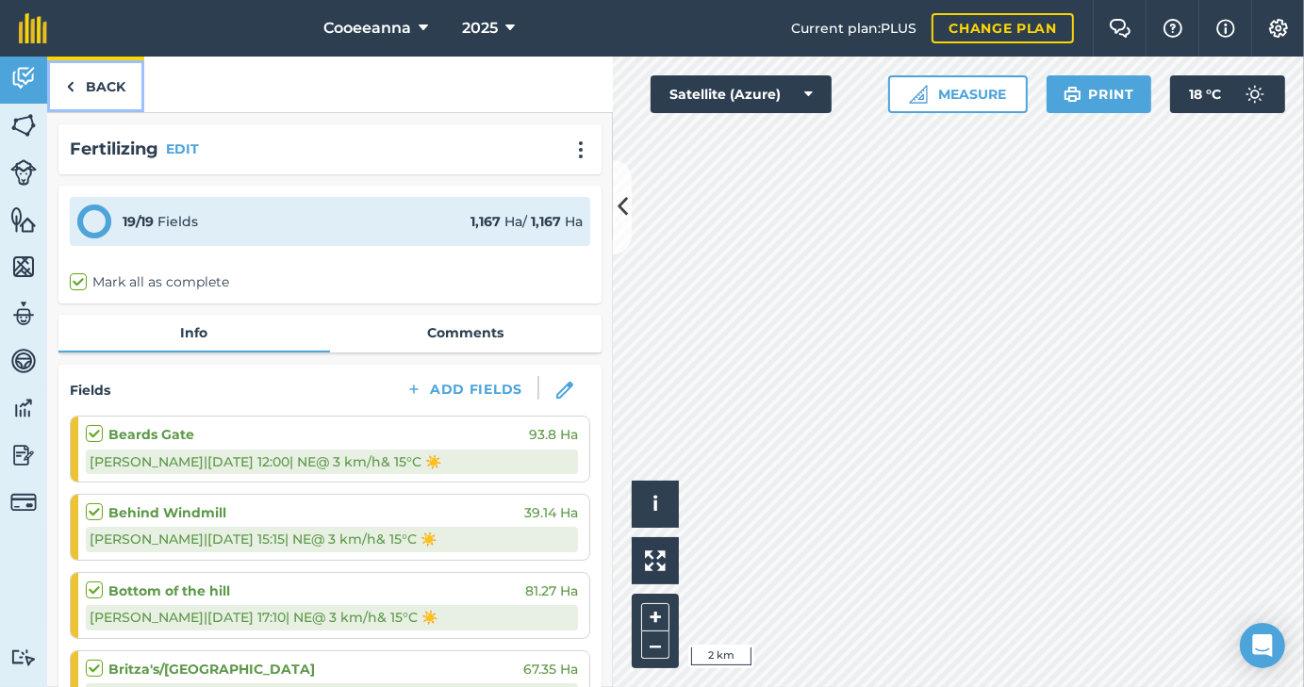
click at [88, 91] on link "Back" at bounding box center [95, 85] width 97 height 56
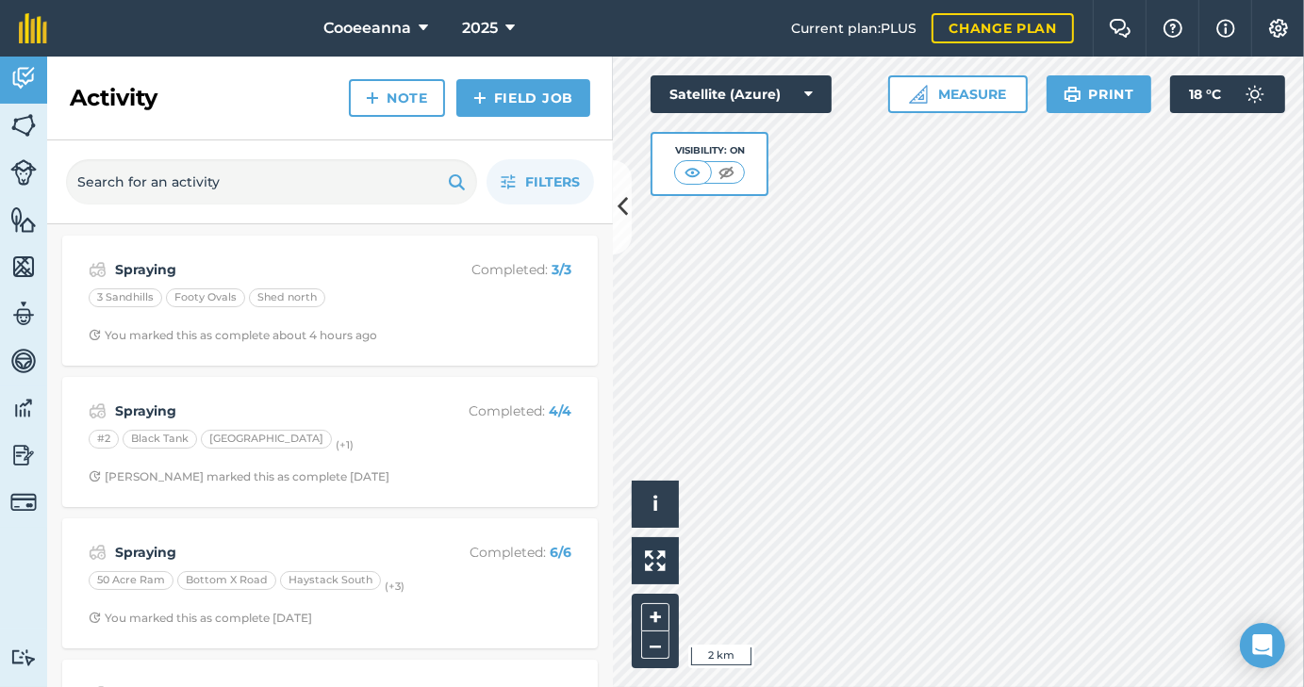
click at [433, 442] on div "#2 Black Tank [GEOGRAPHIC_DATA] (+ 1 )" at bounding box center [330, 442] width 483 height 25
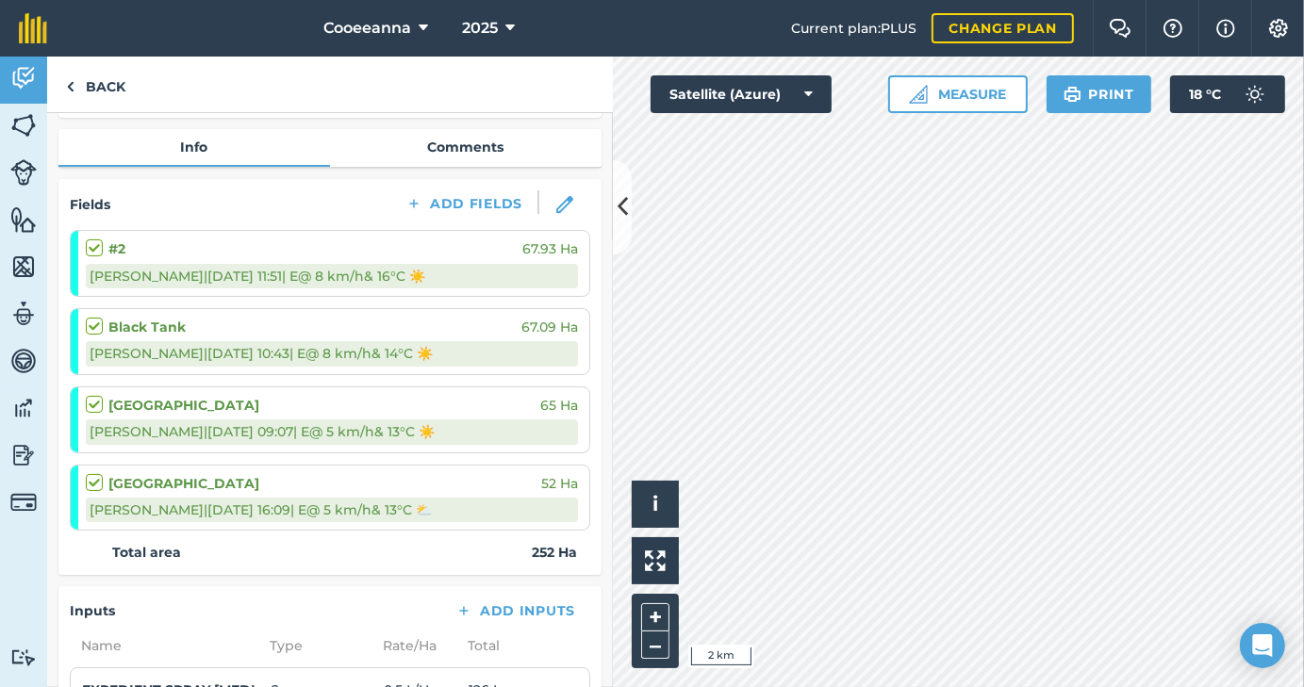
scroll to position [230, 0]
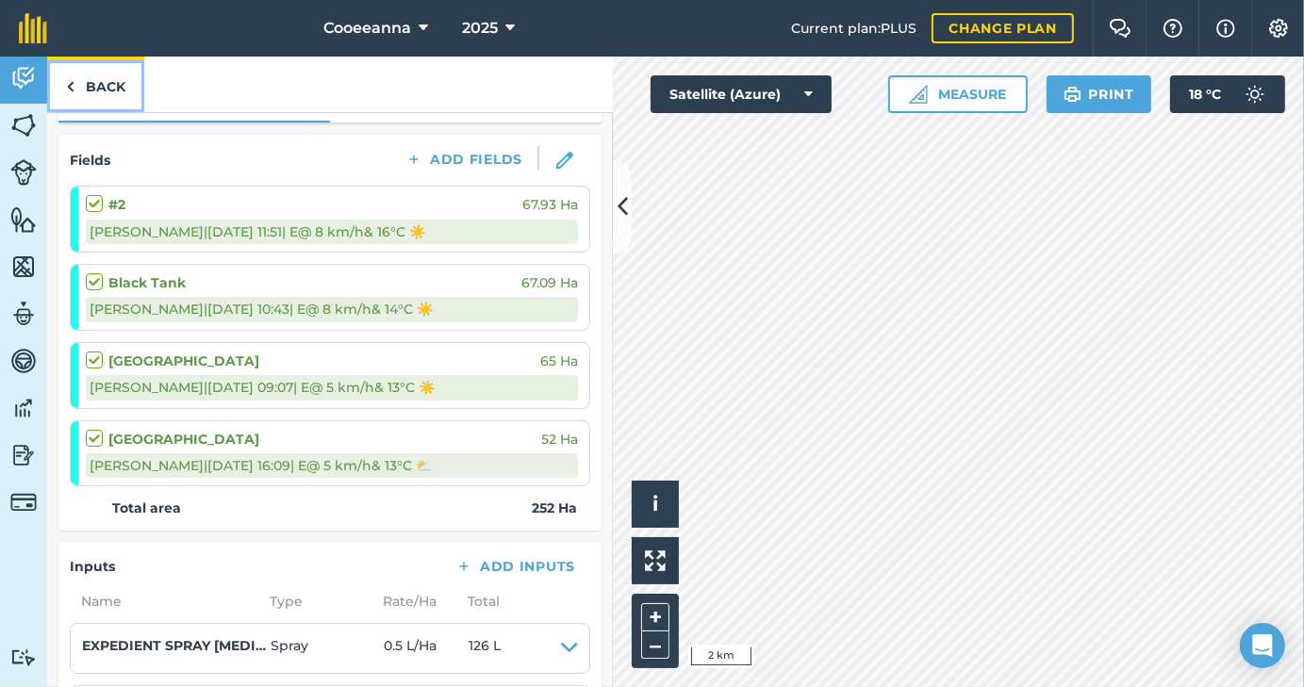
click at [98, 102] on link "Back" at bounding box center [95, 85] width 97 height 56
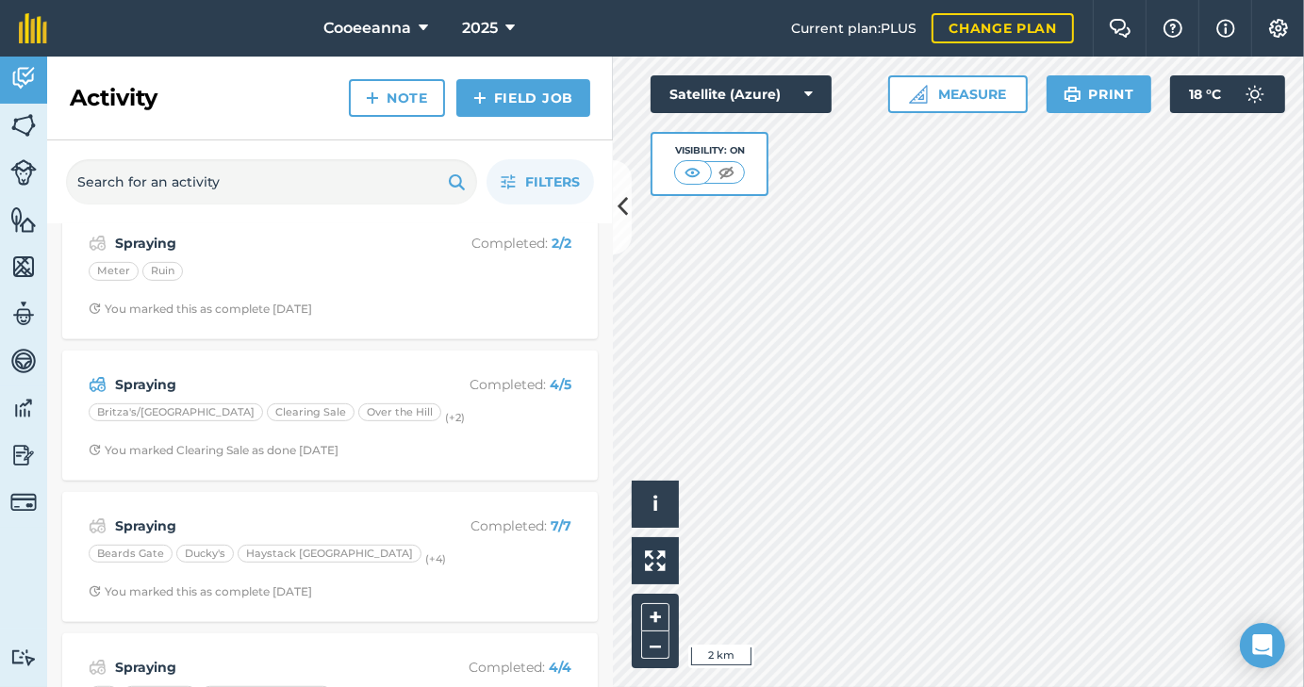
scroll to position [878, 0]
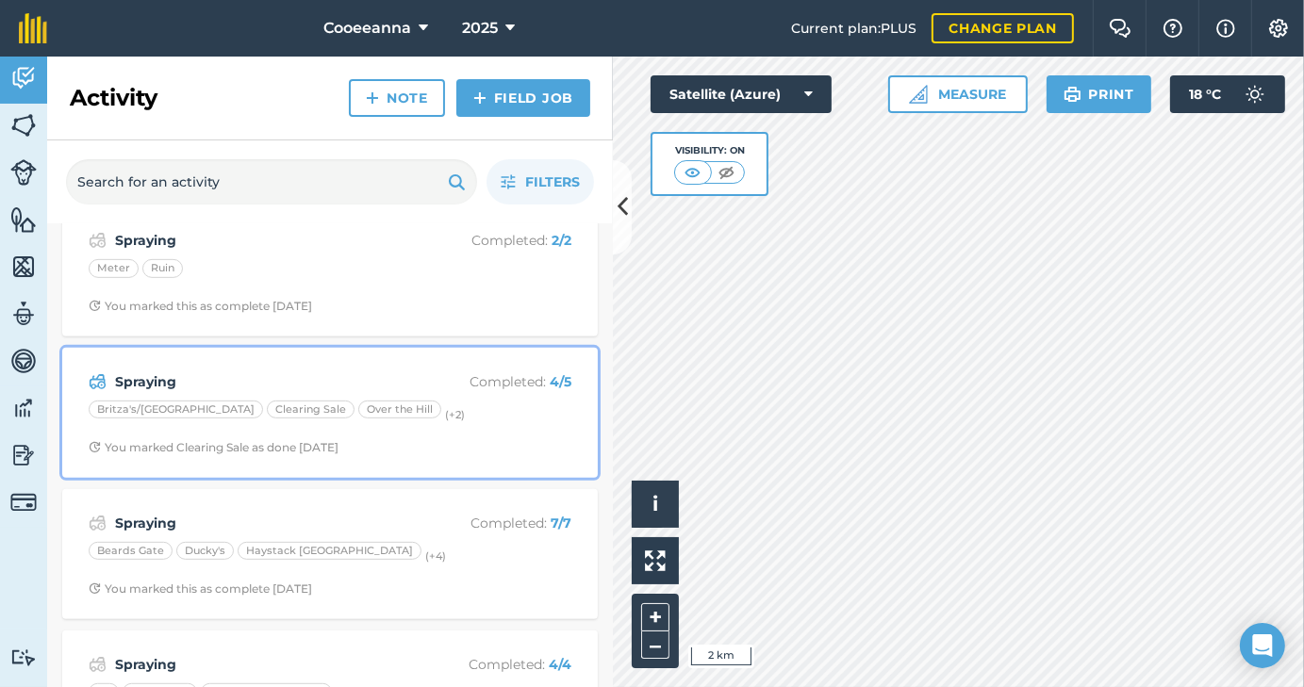
click at [398, 431] on div "Spraying Completed : 4 / 5 Britza's/South East Clearing Sale Over [GEOGRAPHIC_D…" at bounding box center [330, 412] width 513 height 107
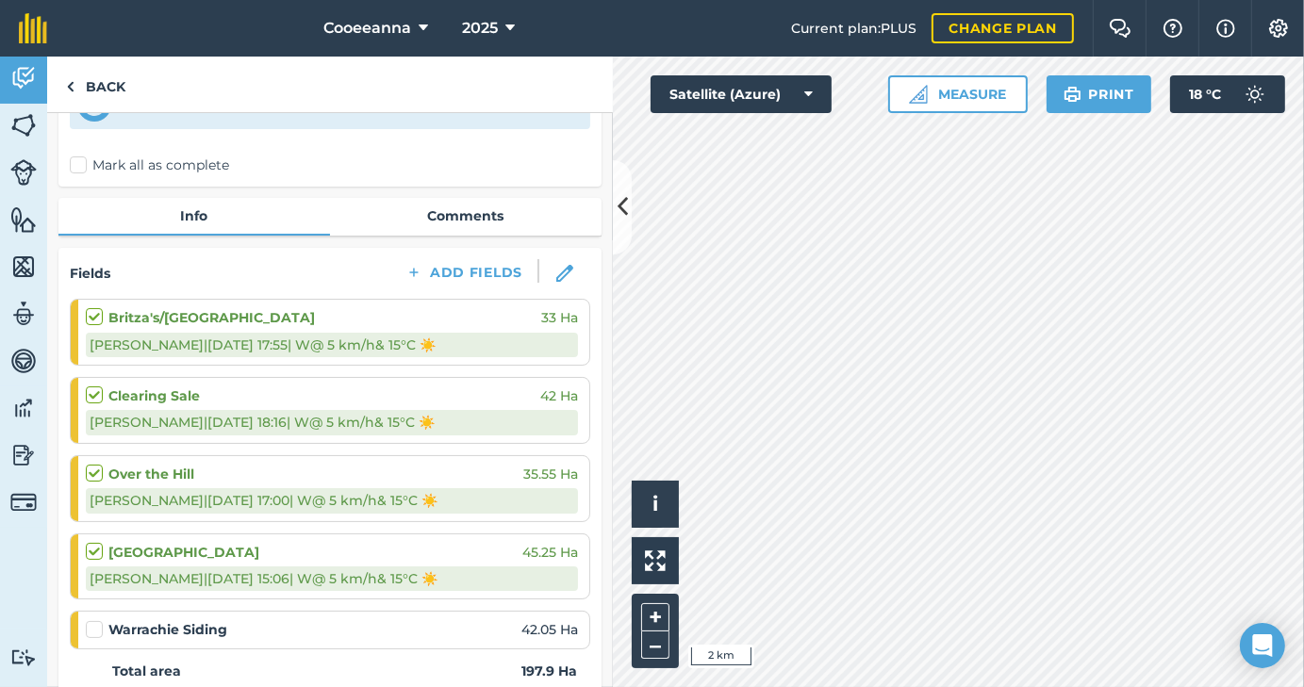
scroll to position [282, 0]
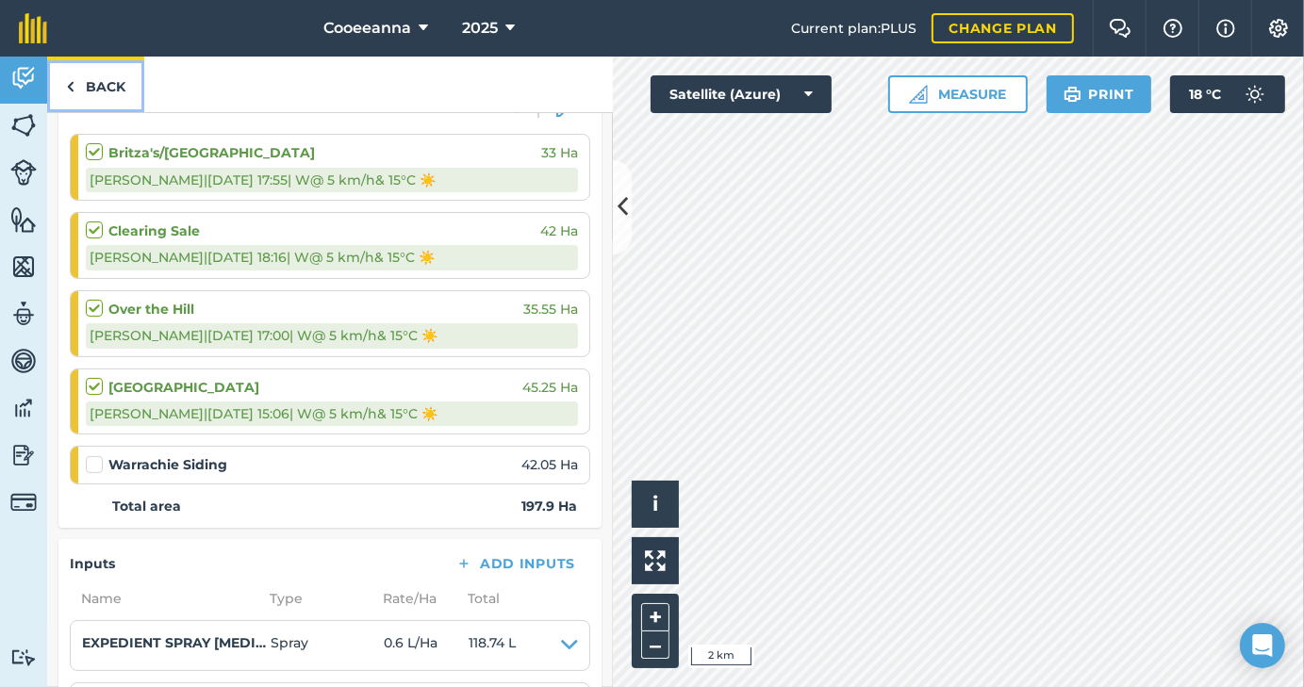
click at [112, 94] on link "Back" at bounding box center [95, 85] width 97 height 56
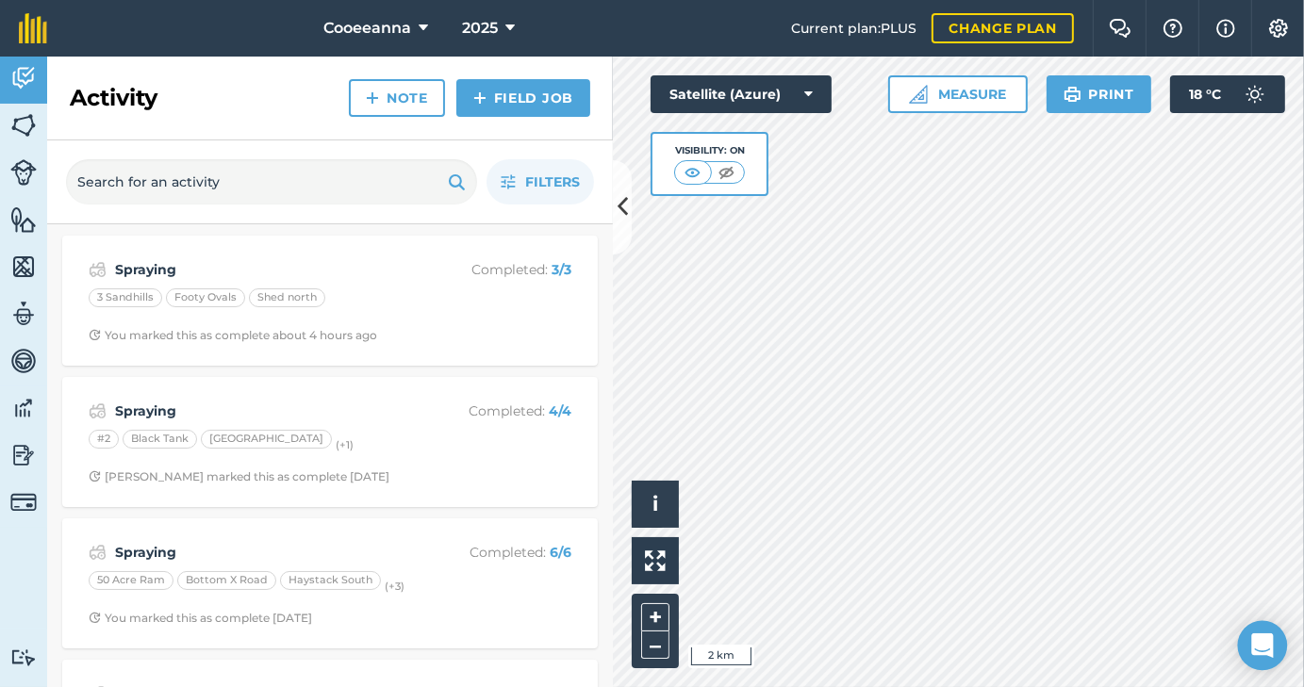
click at [1151, 480] on body "Cooeeanna 2025 Current plan : PLUS Change plan Farm Chat Help Info Settings Coo…" at bounding box center [652, 343] width 1304 height 687
drag, startPoint x: 1260, startPoint y: 633, endPoint x: 999, endPoint y: 718, distance: 273.7
click at [999, 686] on html "Cooeeanna 2025 Current plan : PLUS Change plan Farm Chat Help Info Settings Coo…" at bounding box center [652, 343] width 1304 height 687
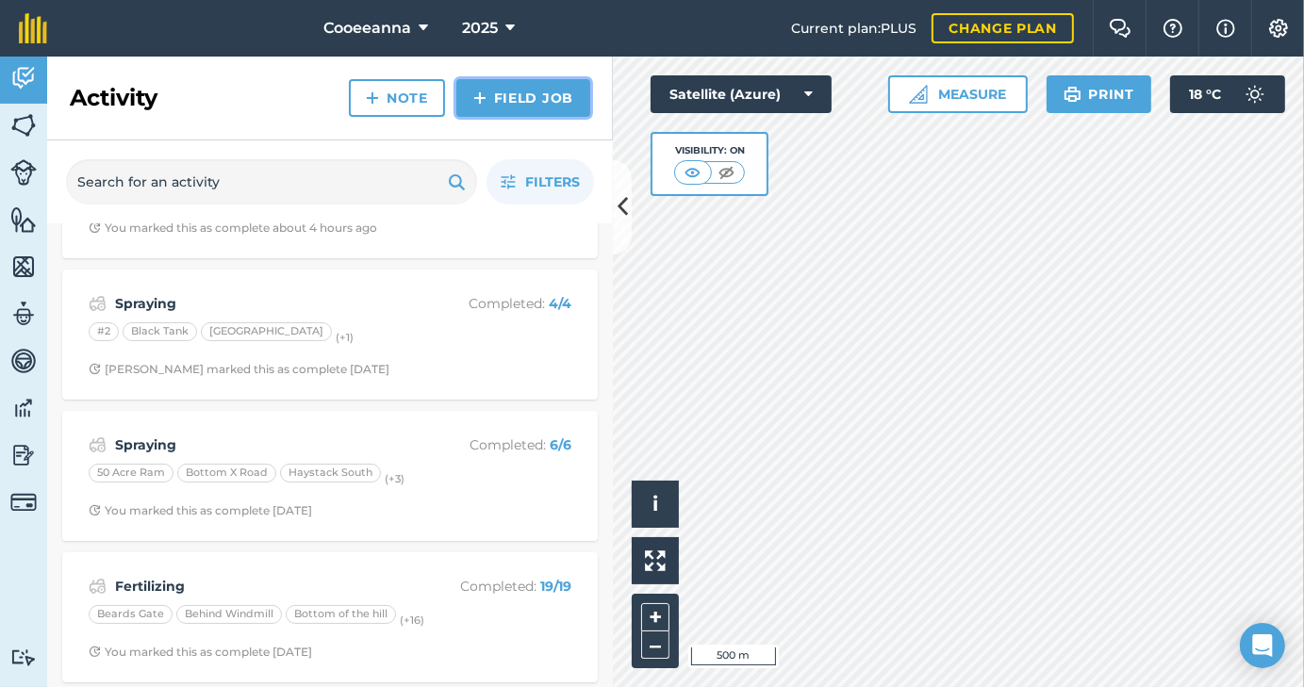
click at [505, 100] on link "Field Job" at bounding box center [523, 98] width 134 height 38
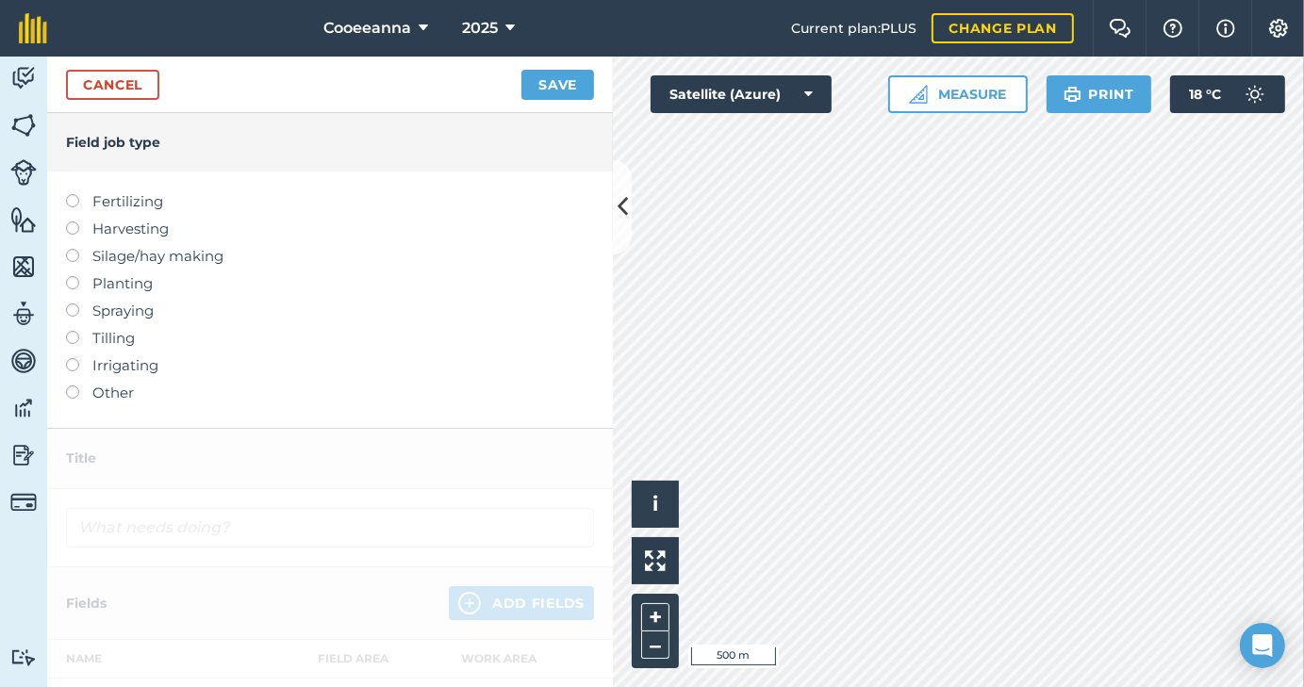
click at [76, 304] on label at bounding box center [79, 304] width 26 height 0
type input "Spraying"
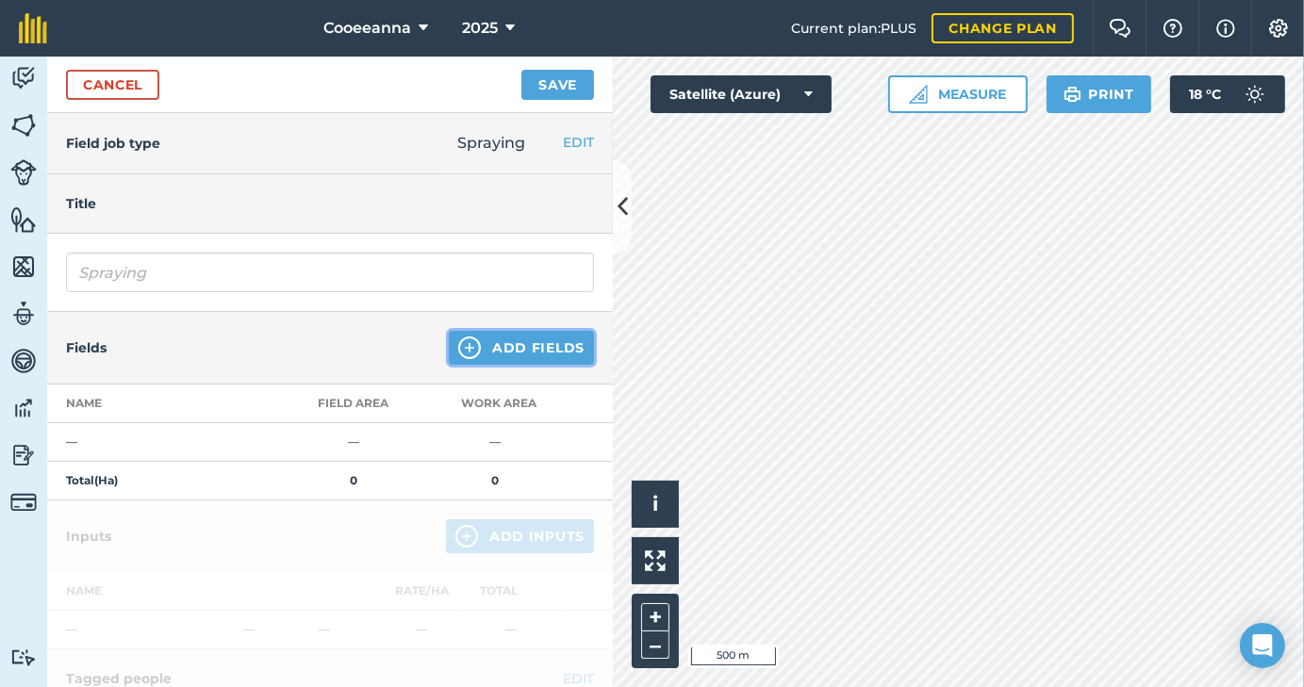
click at [510, 343] on button "Add Fields" at bounding box center [521, 348] width 145 height 34
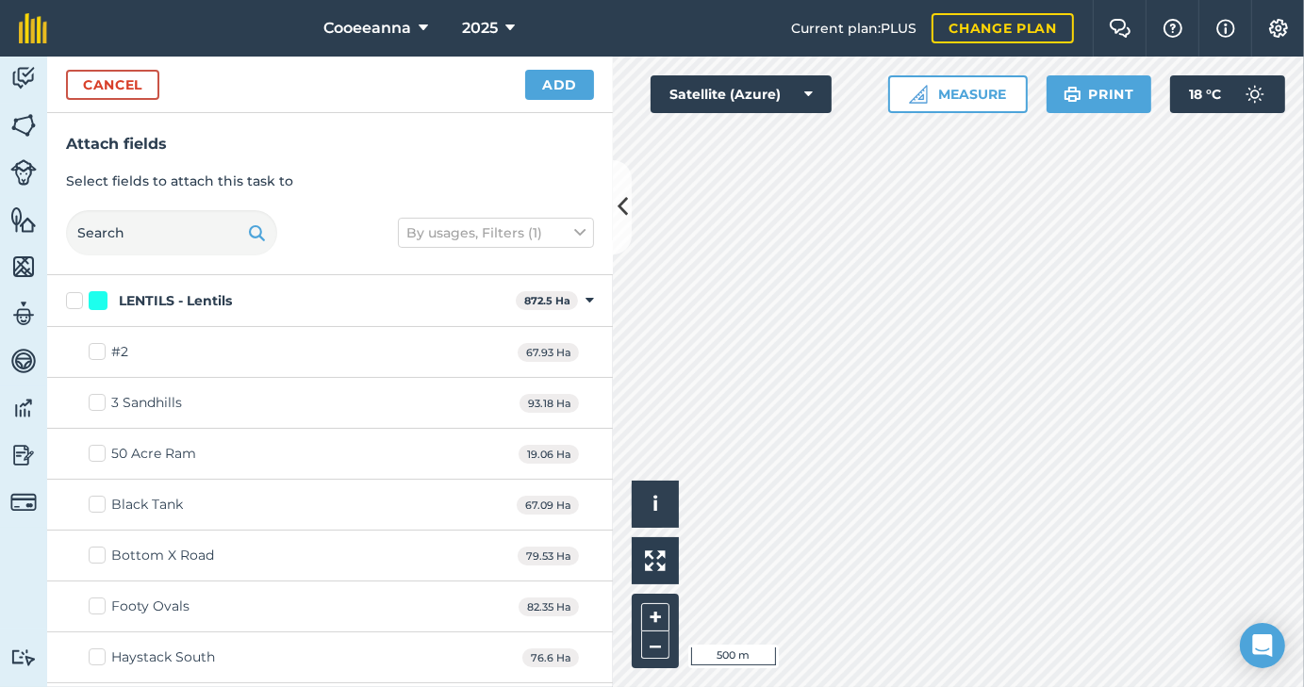
click at [98, 405] on label "3 Sandhills" at bounding box center [135, 403] width 93 height 20
click at [98, 405] on input "3 Sandhills" at bounding box center [95, 399] width 12 height 12
checkbox input "true"
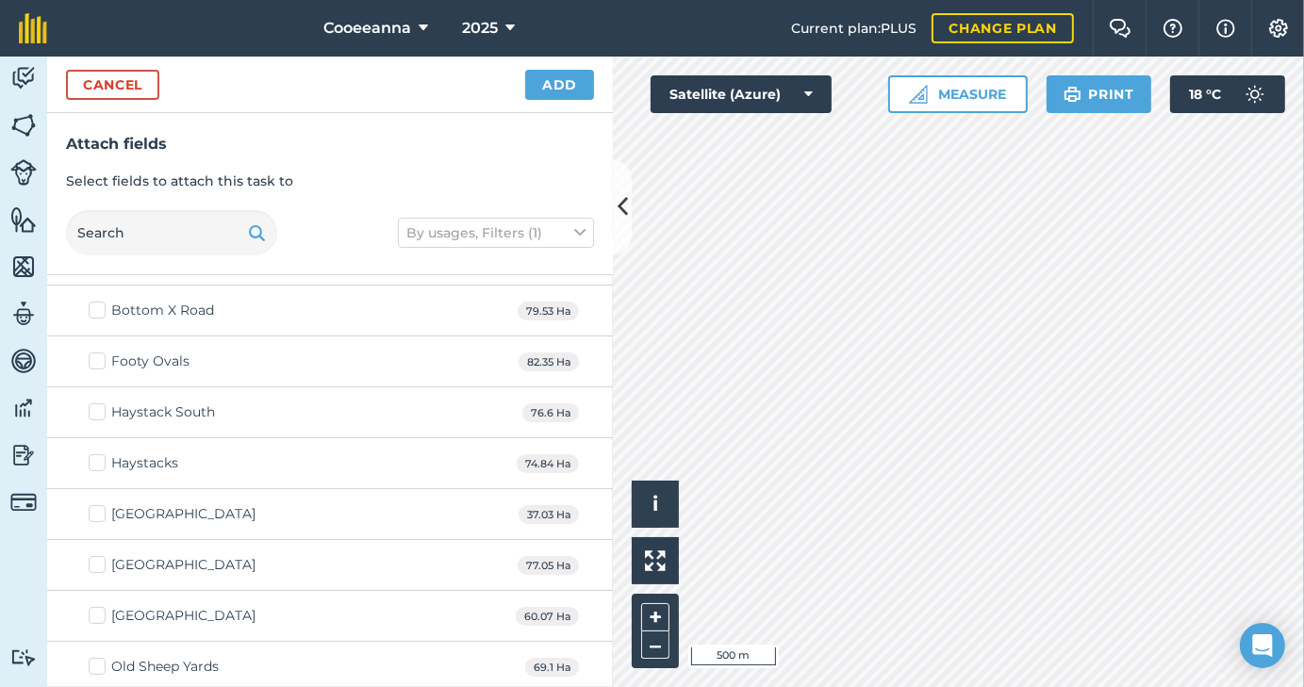
scroll to position [244, 0]
click at [102, 359] on label "Footy Ovals" at bounding box center [139, 363] width 101 height 20
click at [101, 359] on input "Footy Ovals" at bounding box center [95, 359] width 12 height 12
checkbox input "true"
click at [97, 562] on label "[GEOGRAPHIC_DATA]" at bounding box center [172, 566] width 167 height 20
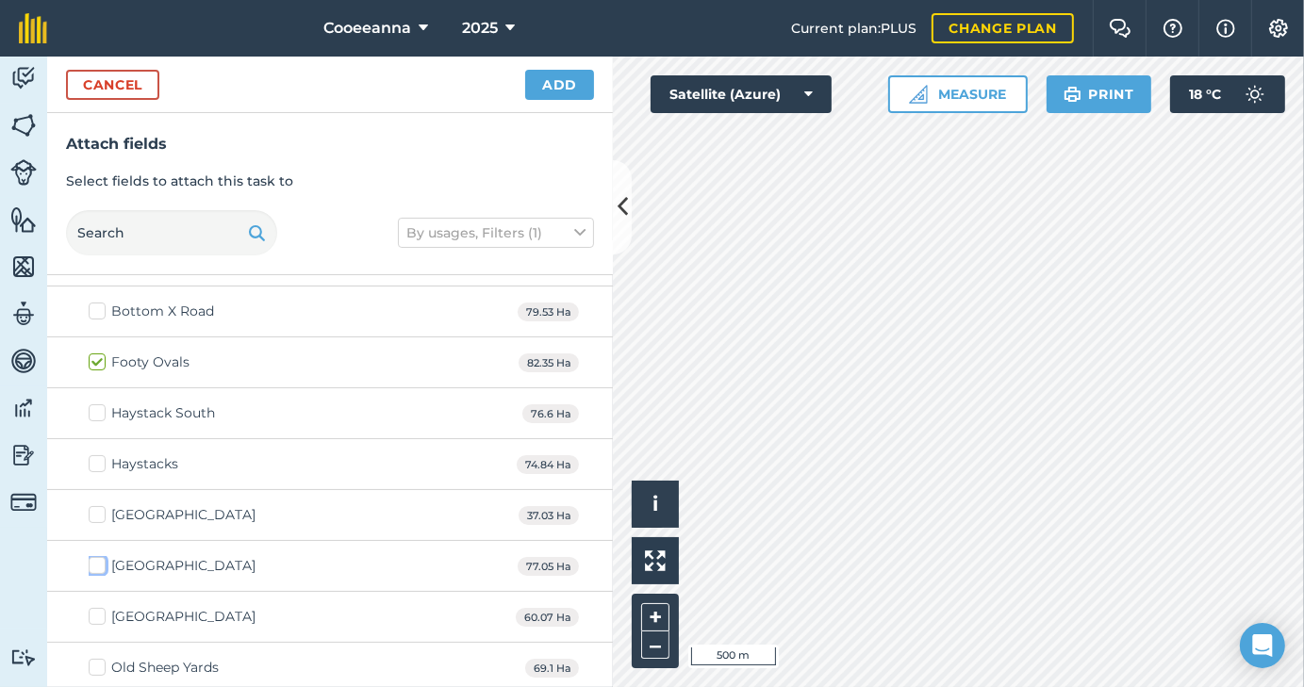
click at [97, 562] on input "[GEOGRAPHIC_DATA]" at bounding box center [95, 562] width 12 height 12
checkbox input "true"
click at [100, 614] on label "[GEOGRAPHIC_DATA]" at bounding box center [172, 617] width 167 height 20
click at [100, 614] on input "[GEOGRAPHIC_DATA]" at bounding box center [95, 613] width 12 height 12
checkbox input "true"
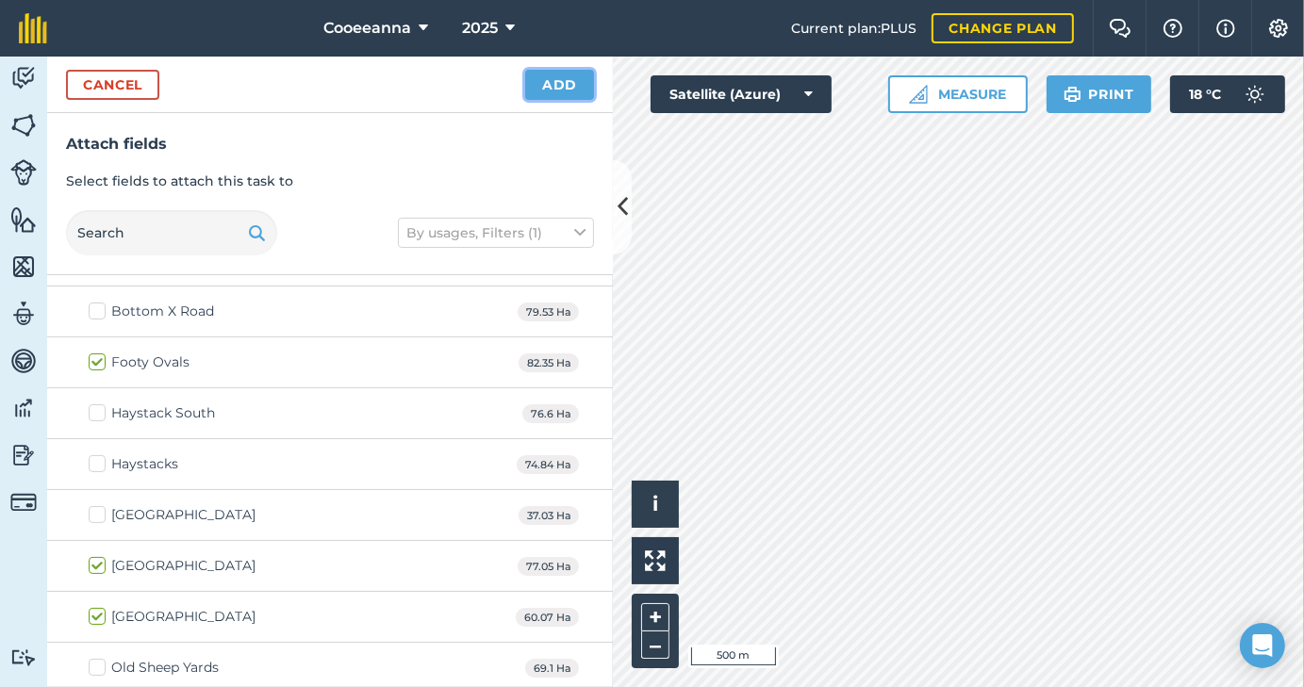
click at [562, 80] on button "Add" at bounding box center [559, 85] width 69 height 30
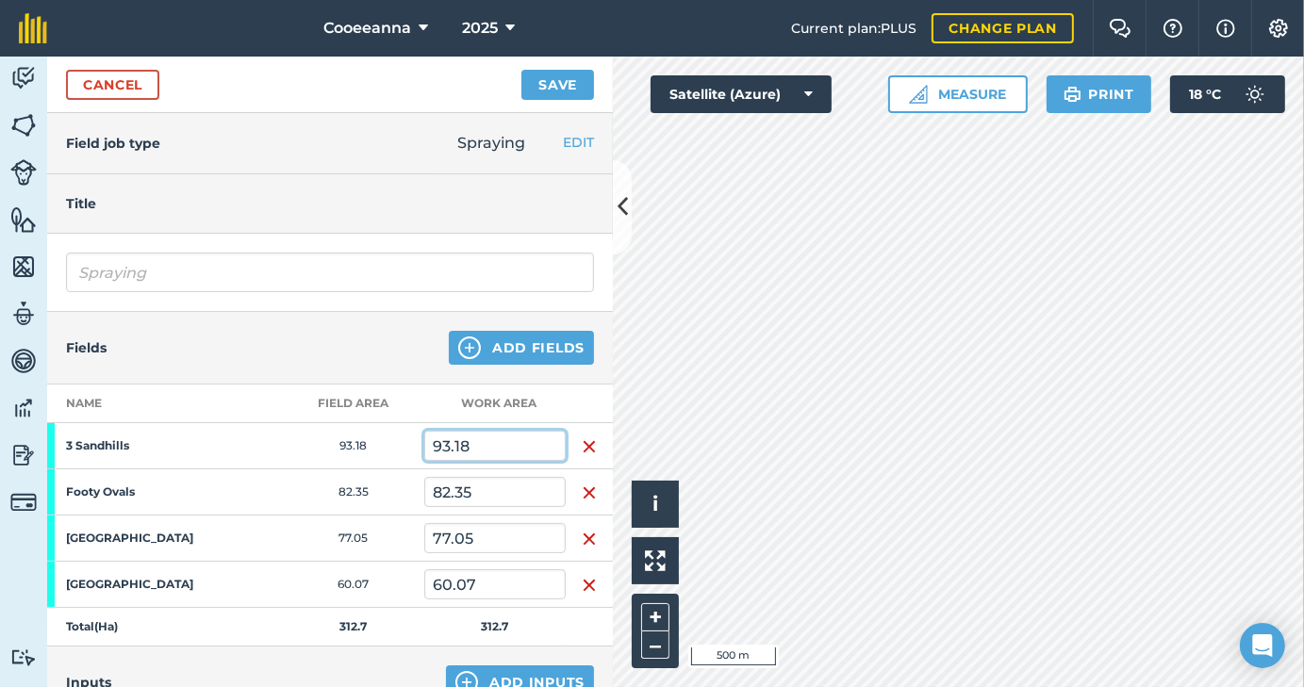
drag, startPoint x: 493, startPoint y: 455, endPoint x: 359, endPoint y: 474, distance: 135.2
click at [359, 474] on tbody "3 Sandhills 93.18 93.18 Footy Ovals 82.35 82.35 Middle East 77.05 77.05 [GEOGRA…" at bounding box center [330, 534] width 566 height 223
type input "30"
drag, startPoint x: 391, startPoint y: 479, endPoint x: 353, endPoint y: 469, distance: 40.0
click at [353, 470] on tr "Footy Ovals 82.35 82.35" at bounding box center [330, 493] width 566 height 46
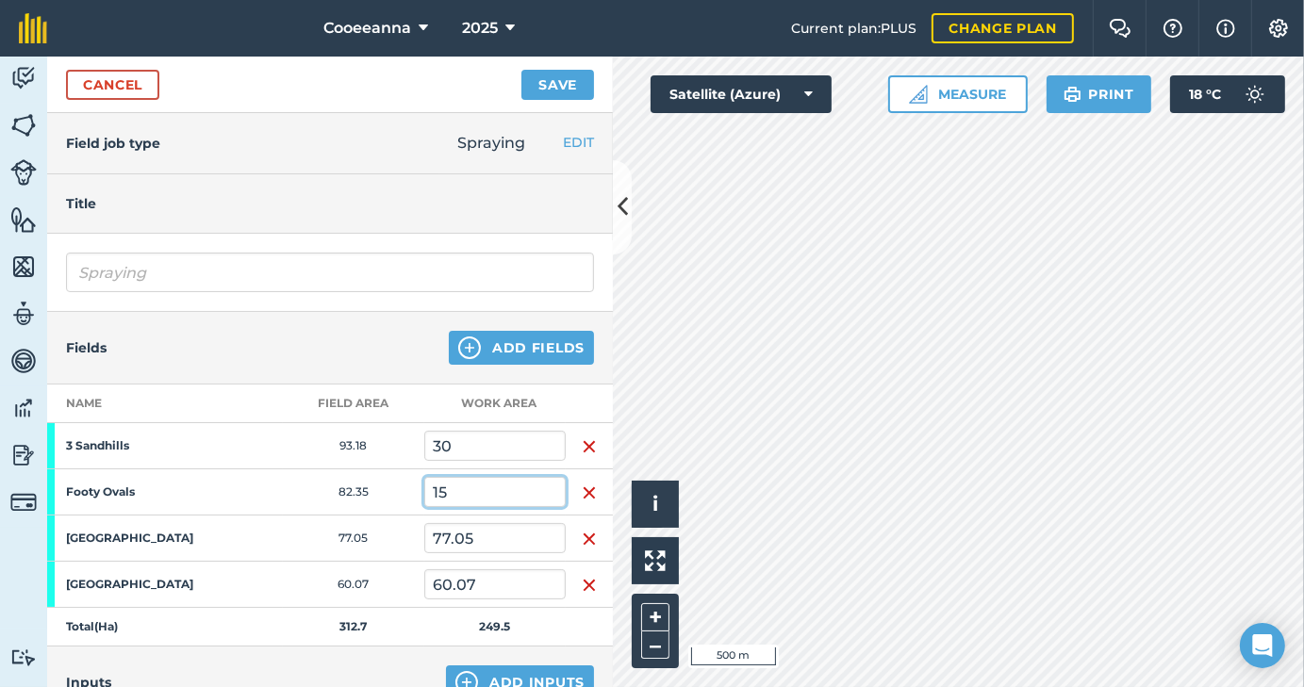
type input "15"
drag, startPoint x: 479, startPoint y: 535, endPoint x: 356, endPoint y: 534, distance: 122.6
click at [356, 534] on tr "Middle East 77.05 77.05" at bounding box center [330, 539] width 566 height 46
type input "10"
drag, startPoint x: 423, startPoint y: 596, endPoint x: 338, endPoint y: 586, distance: 85.5
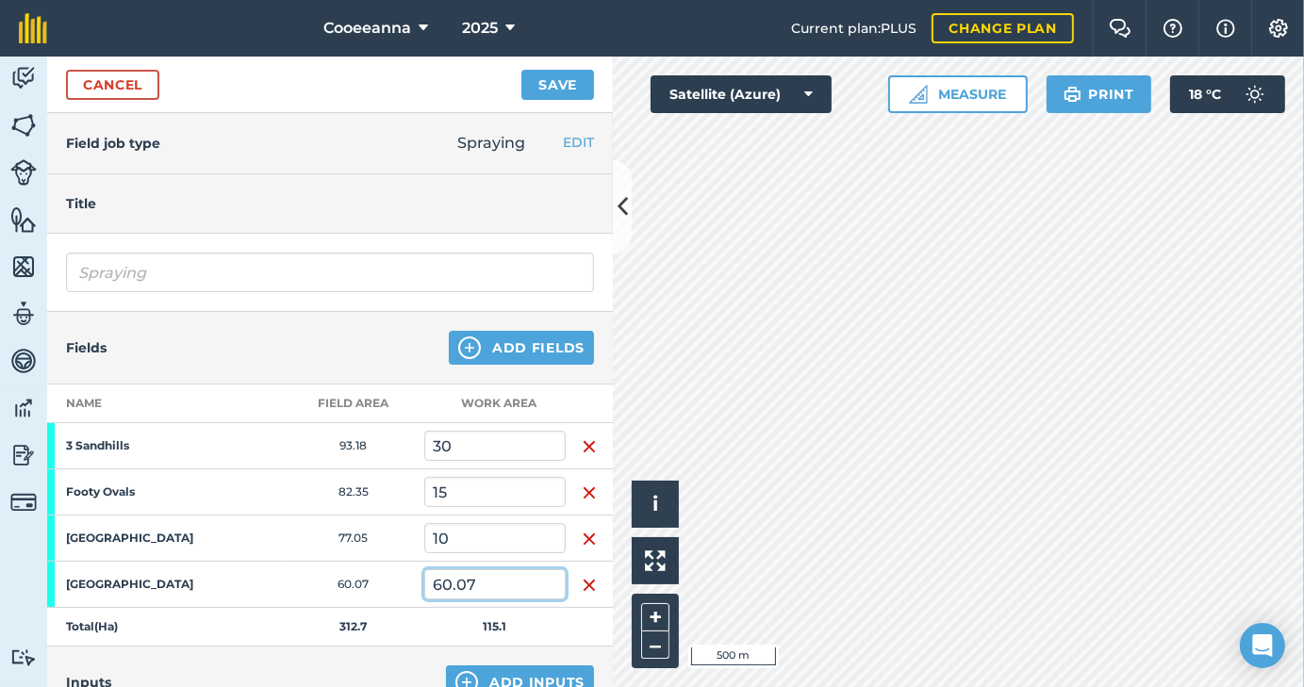
click at [338, 586] on tr "[GEOGRAPHIC_DATA] 60.07 60.07" at bounding box center [330, 585] width 566 height 46
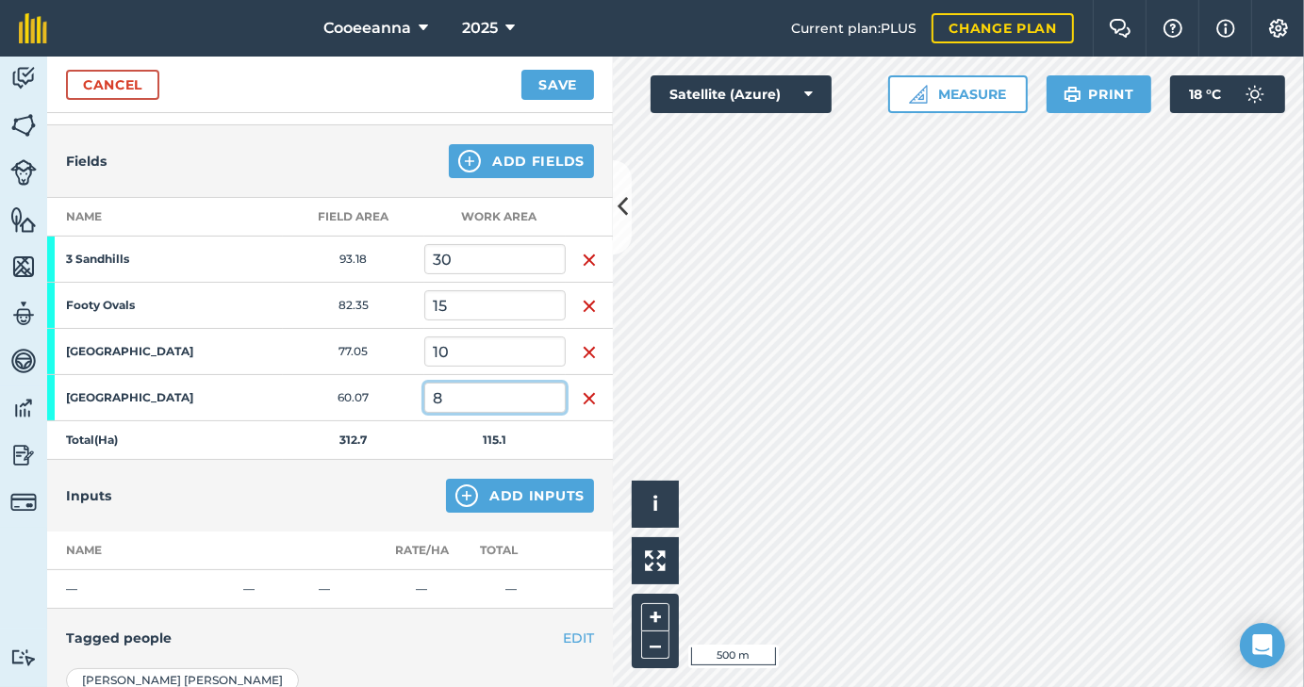
scroll to position [190, 0]
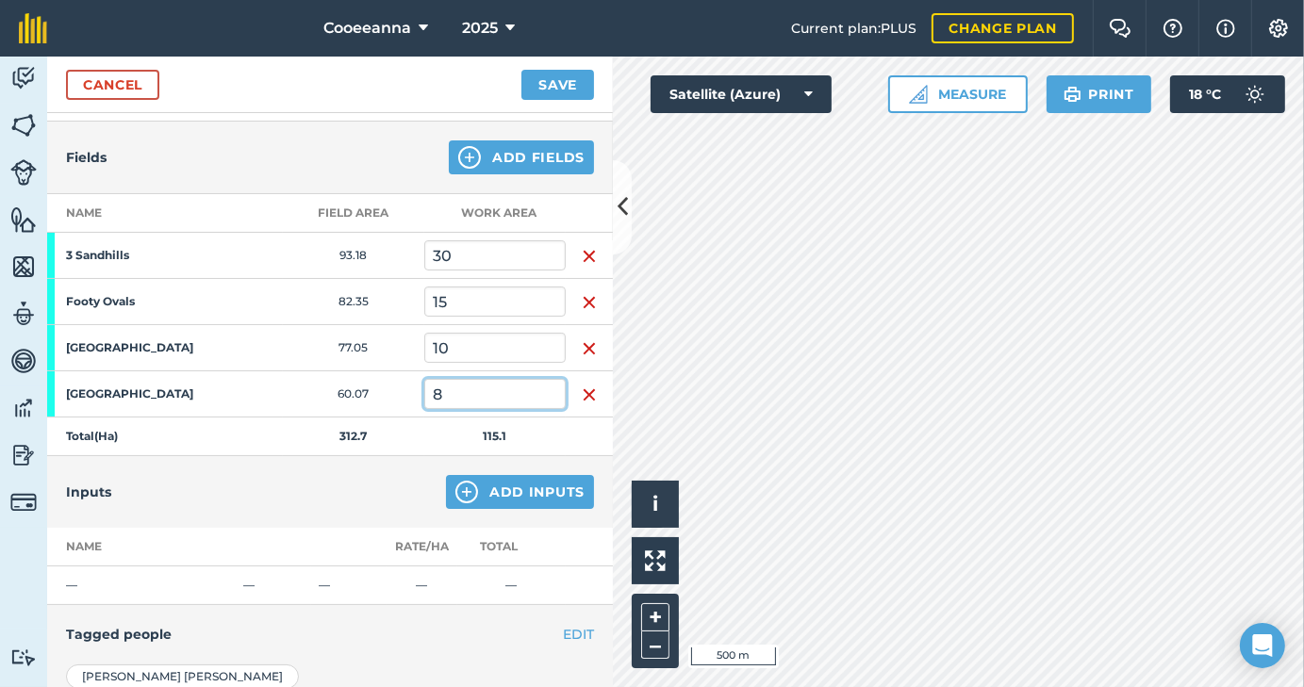
type input "8"
click at [324, 498] on div "Inputs Add Inputs" at bounding box center [330, 492] width 566 height 72
click at [470, 490] on button "Add Inputs" at bounding box center [520, 492] width 148 height 34
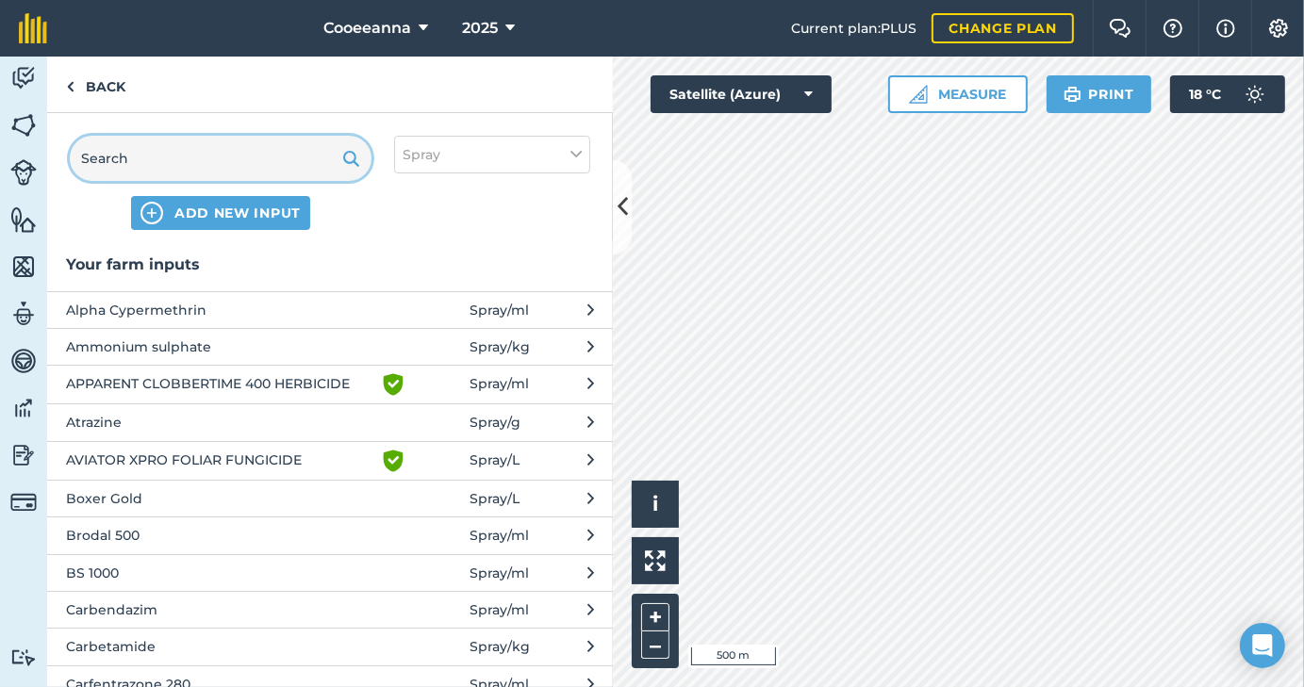
click at [211, 162] on input "text" at bounding box center [221, 158] width 302 height 45
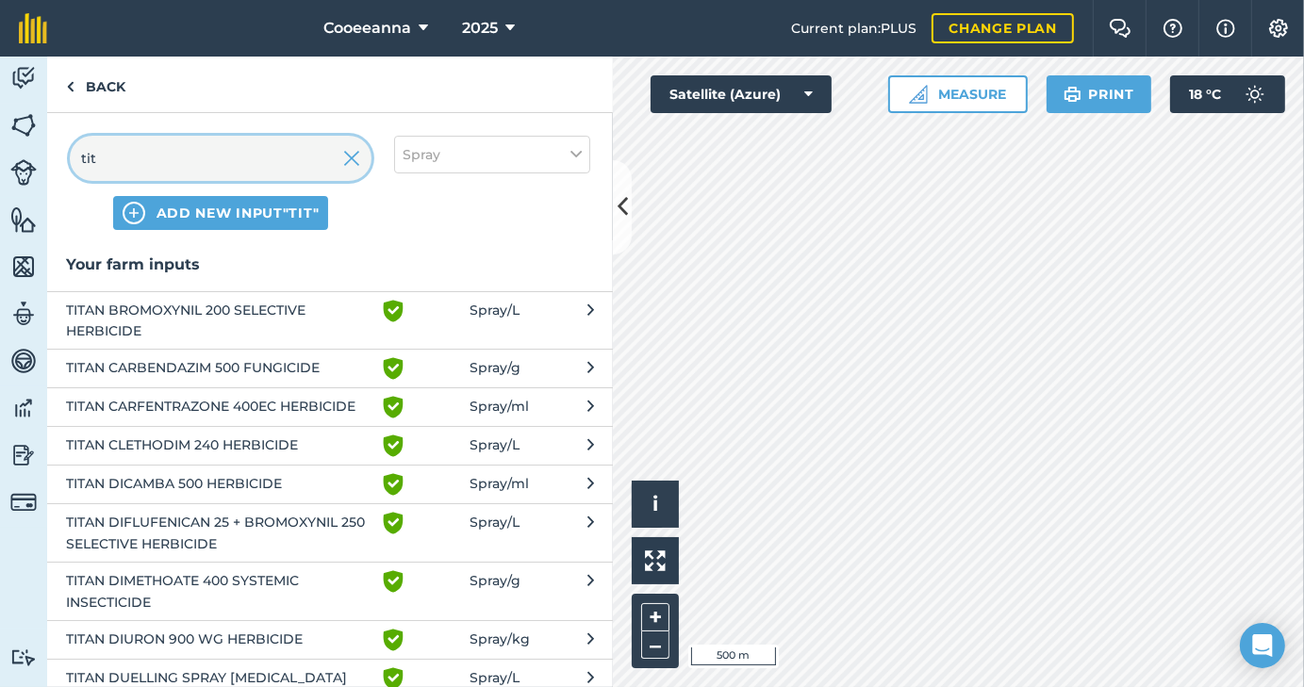
type input "tit"
click at [221, 443] on span "TITAN CLETHODIM 240 HERBICIDE" at bounding box center [220, 446] width 308 height 23
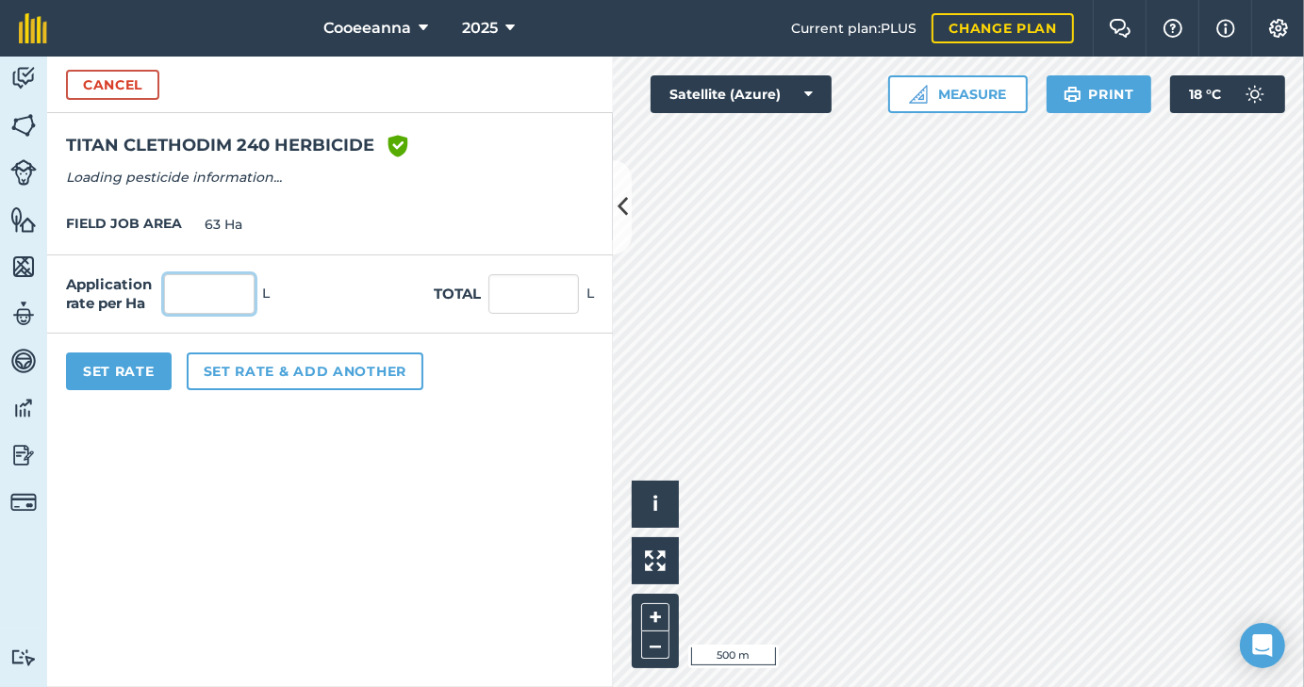
click at [224, 296] on input "text" at bounding box center [209, 294] width 91 height 40
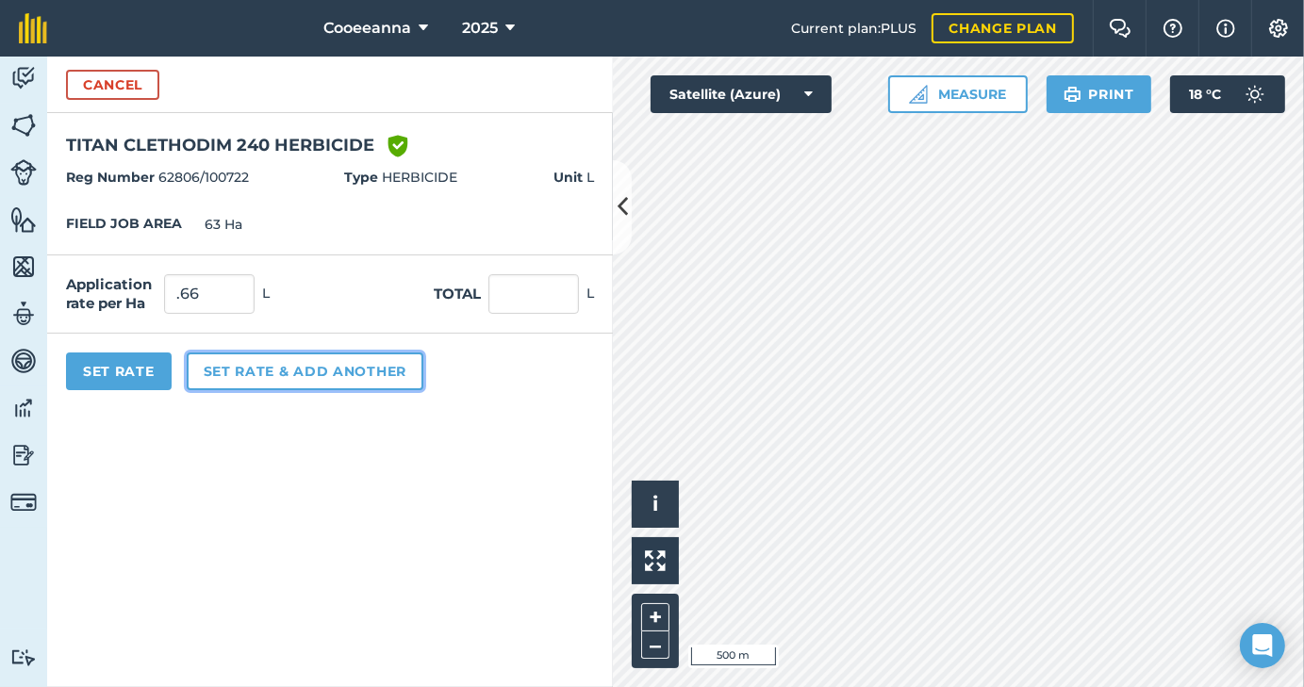
type input "0.66"
type input "41.58"
click at [255, 380] on button "Set rate & add another" at bounding box center [305, 372] width 237 height 38
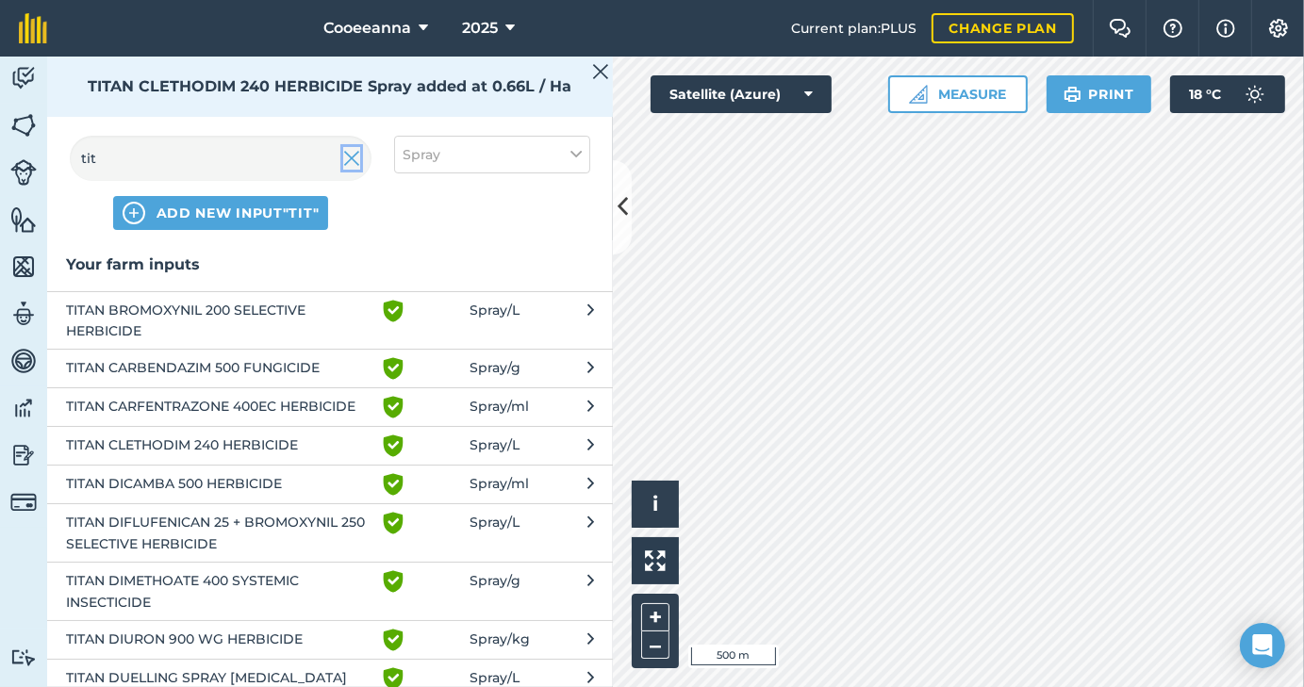
click at [350, 161] on img at bounding box center [351, 158] width 17 height 23
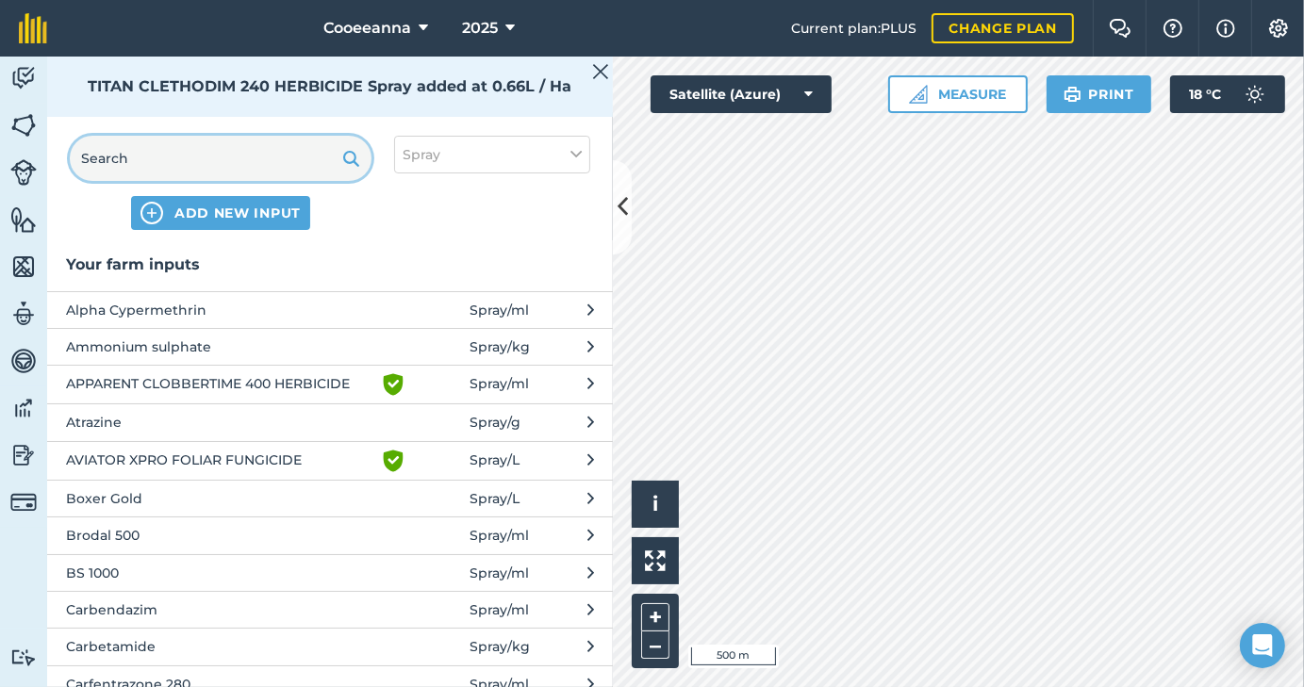
click at [251, 171] on input "text" at bounding box center [221, 158] width 302 height 45
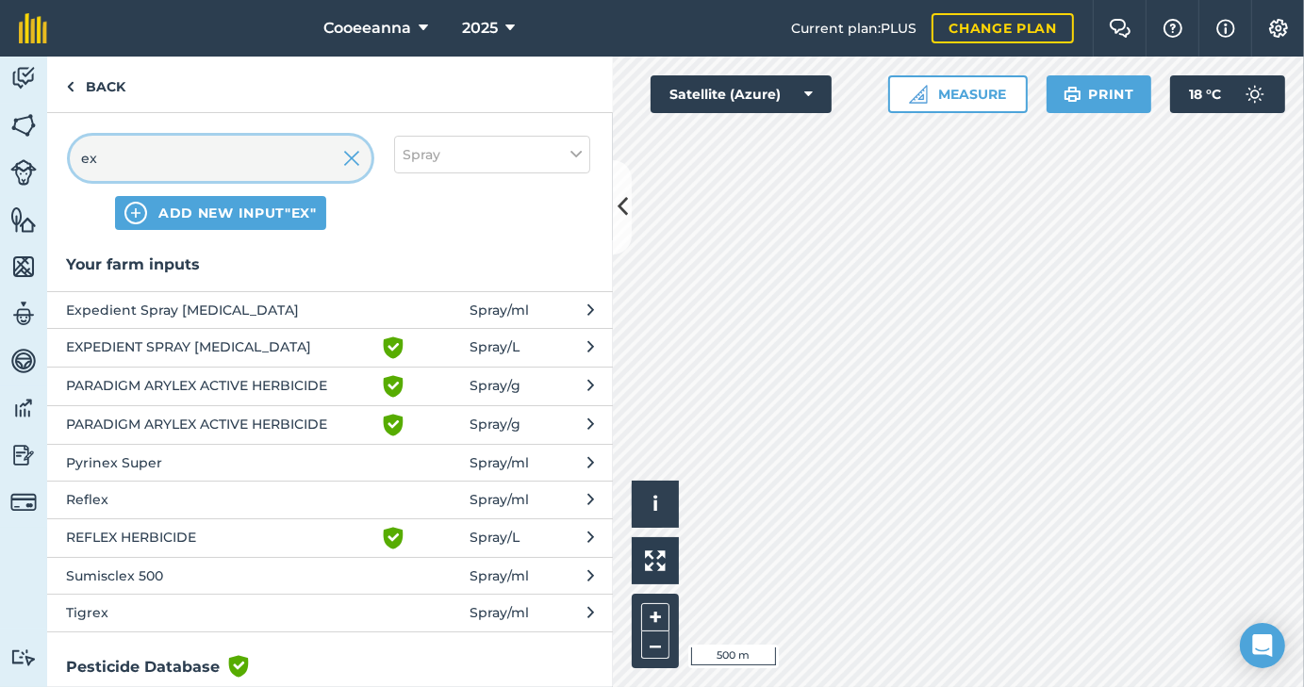
type input "ex"
click at [230, 346] on span "EXPEDIENT SPRAY [MEDICAL_DATA]" at bounding box center [220, 348] width 308 height 23
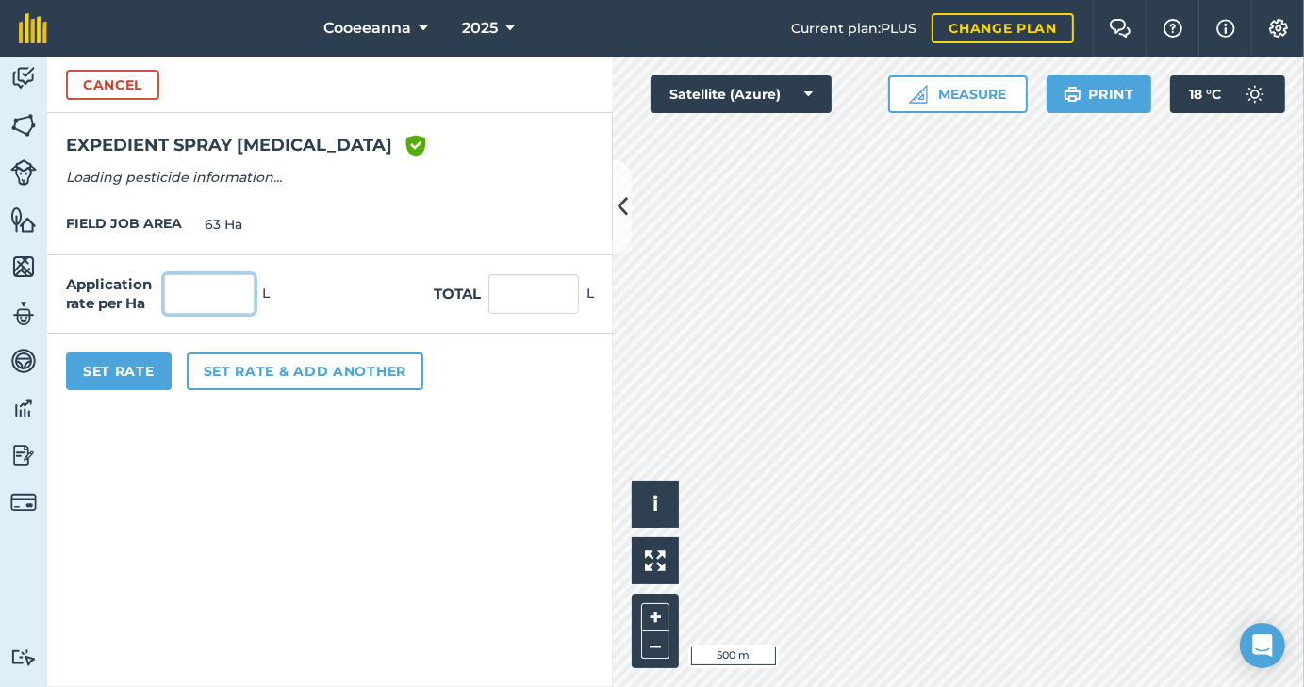
click at [230, 303] on input "text" at bounding box center [209, 294] width 91 height 40
type input "5"
type input "4"
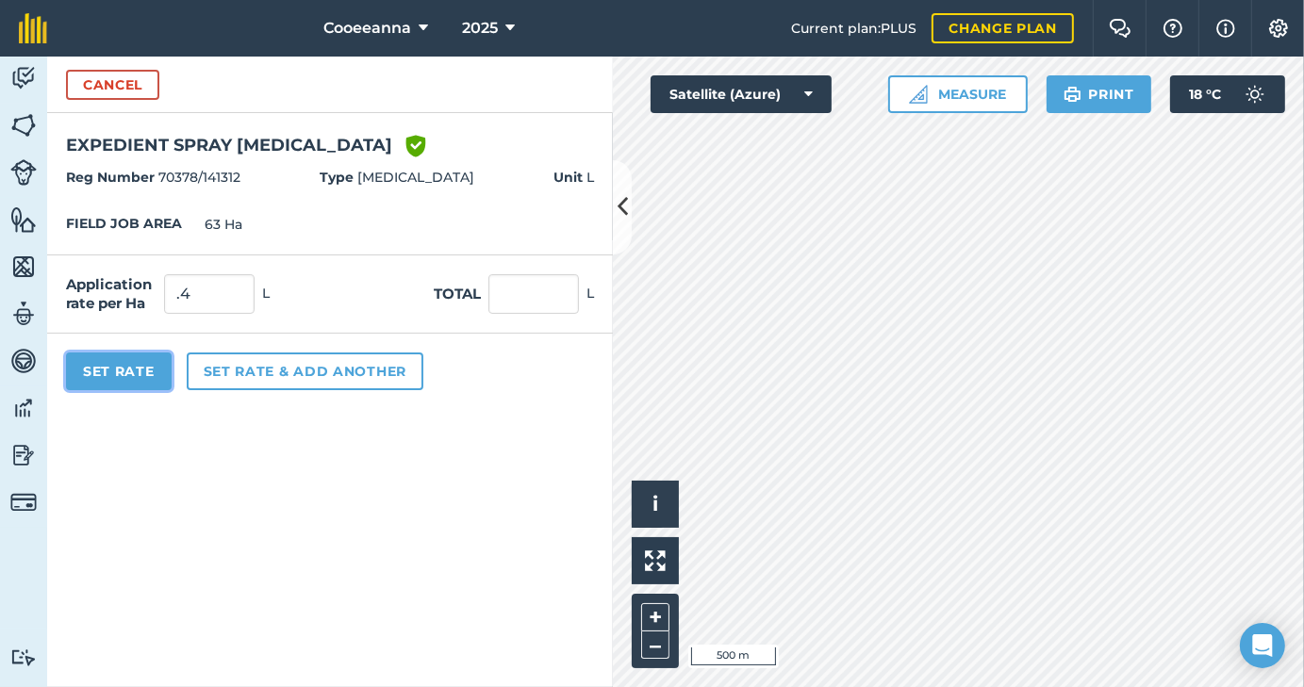
type input "0.4"
type input "25.2"
click at [141, 356] on button "Set Rate" at bounding box center [119, 372] width 106 height 38
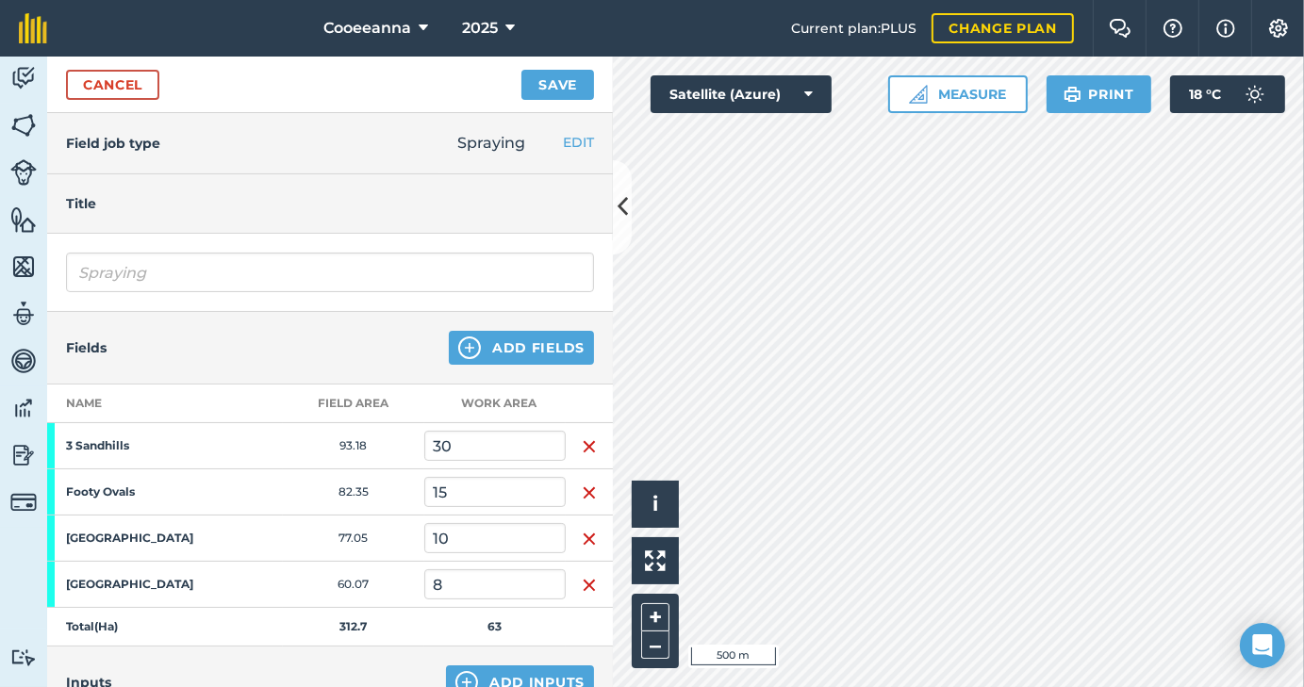
scroll to position [1, 0]
click at [568, 81] on button "Save" at bounding box center [557, 85] width 73 height 30
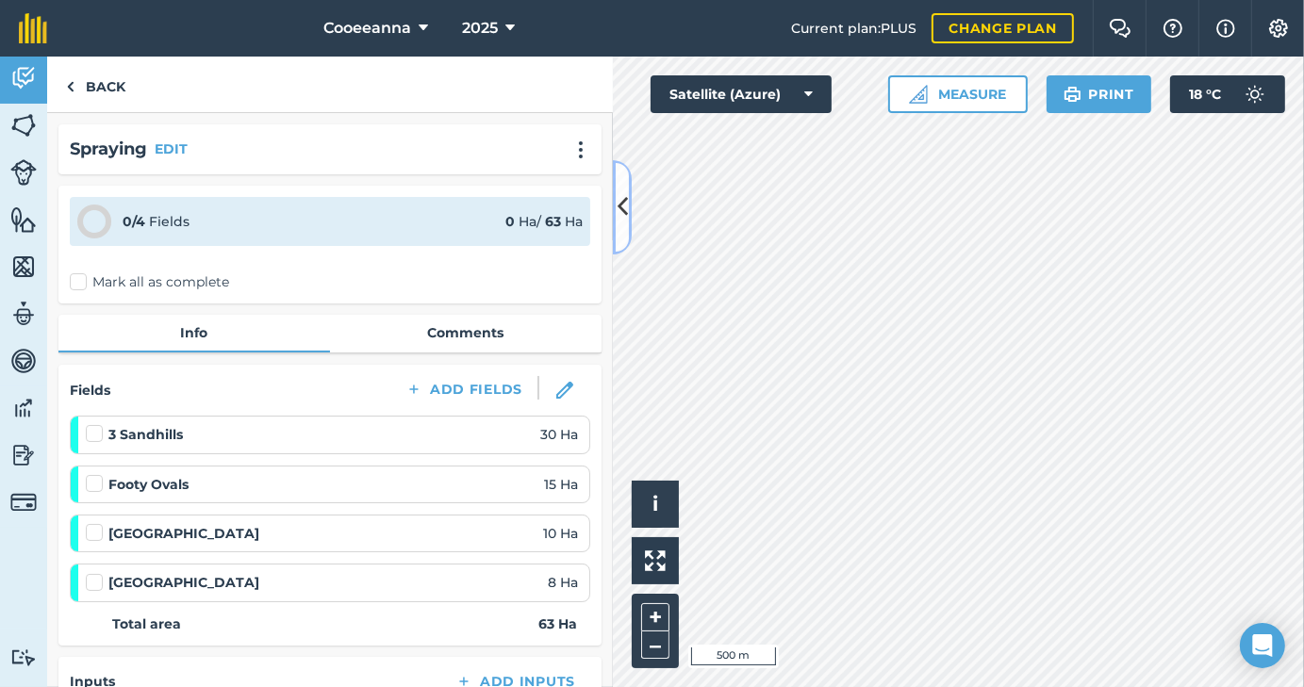
click at [621, 198] on icon at bounding box center [623, 206] width 10 height 33
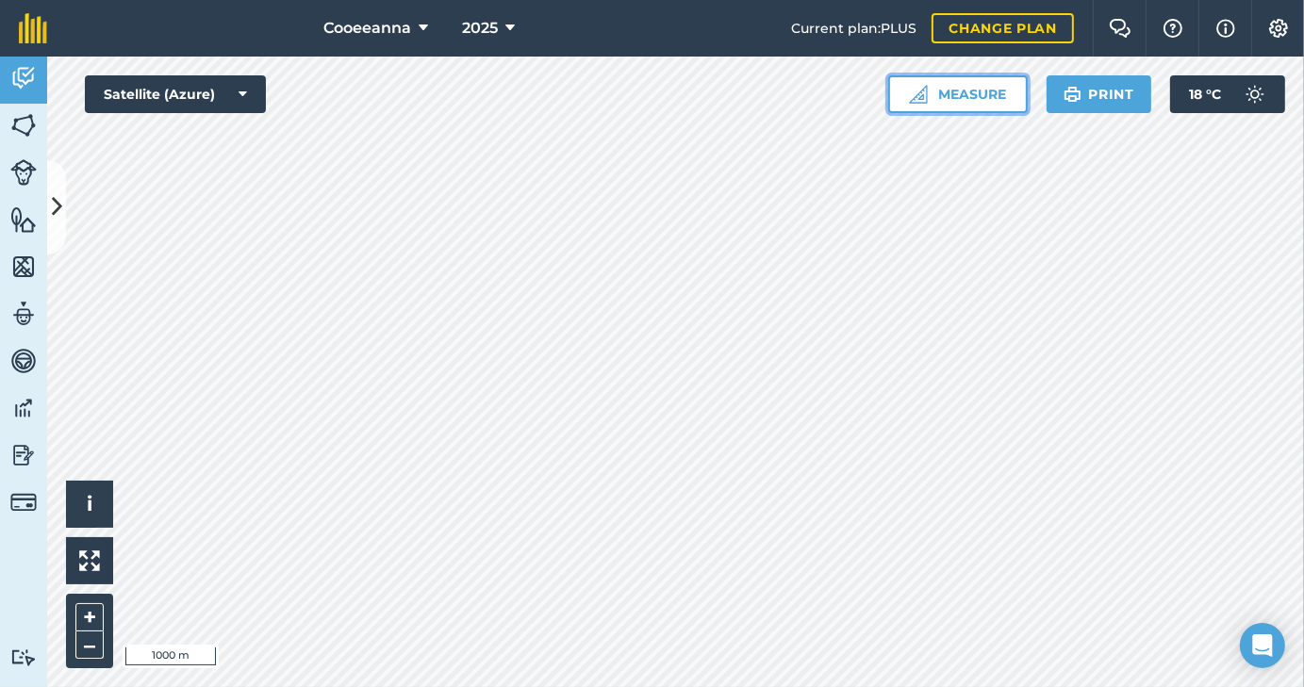
click at [963, 104] on button "Measure" at bounding box center [958, 94] width 140 height 38
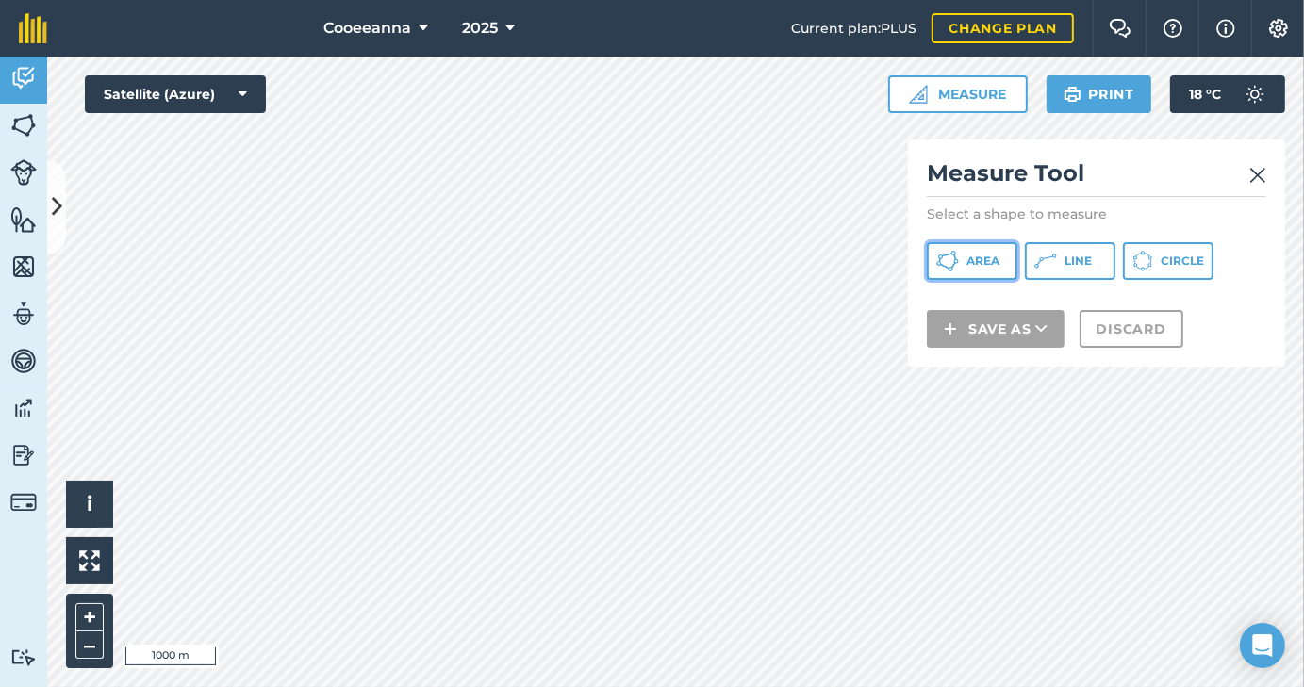
click at [967, 279] on button "Area" at bounding box center [972, 261] width 91 height 38
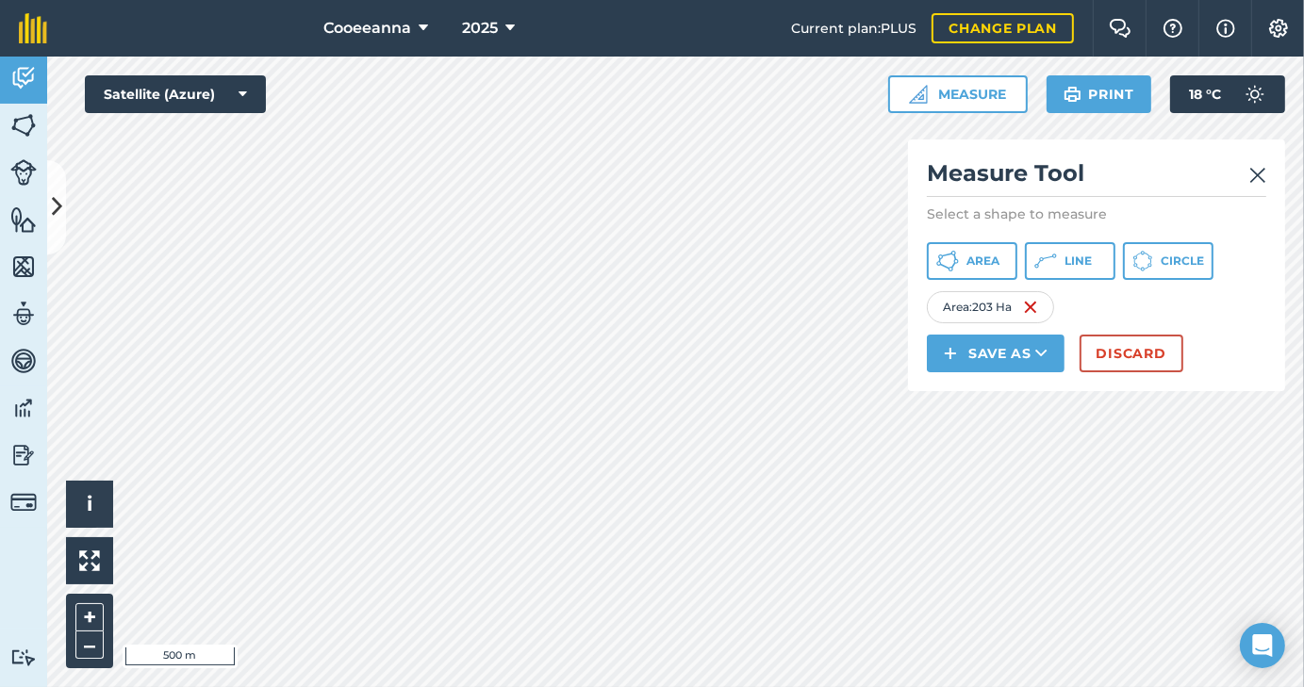
click at [1269, 170] on div "Measure Tool Select a shape to measure Area Line Circle Area : 203 Ha Save as D…" at bounding box center [1096, 266] width 377 height 252
click at [1255, 169] on img at bounding box center [1257, 175] width 17 height 23
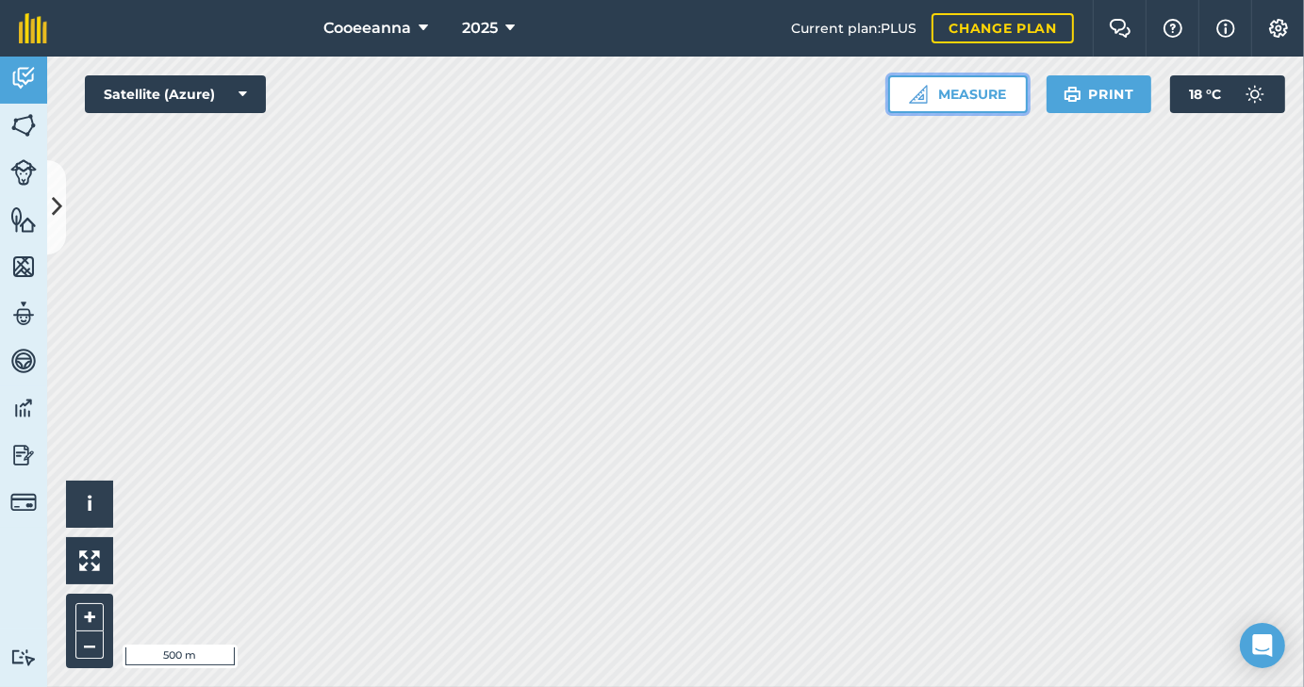
click at [962, 80] on button "Measure" at bounding box center [958, 94] width 140 height 38
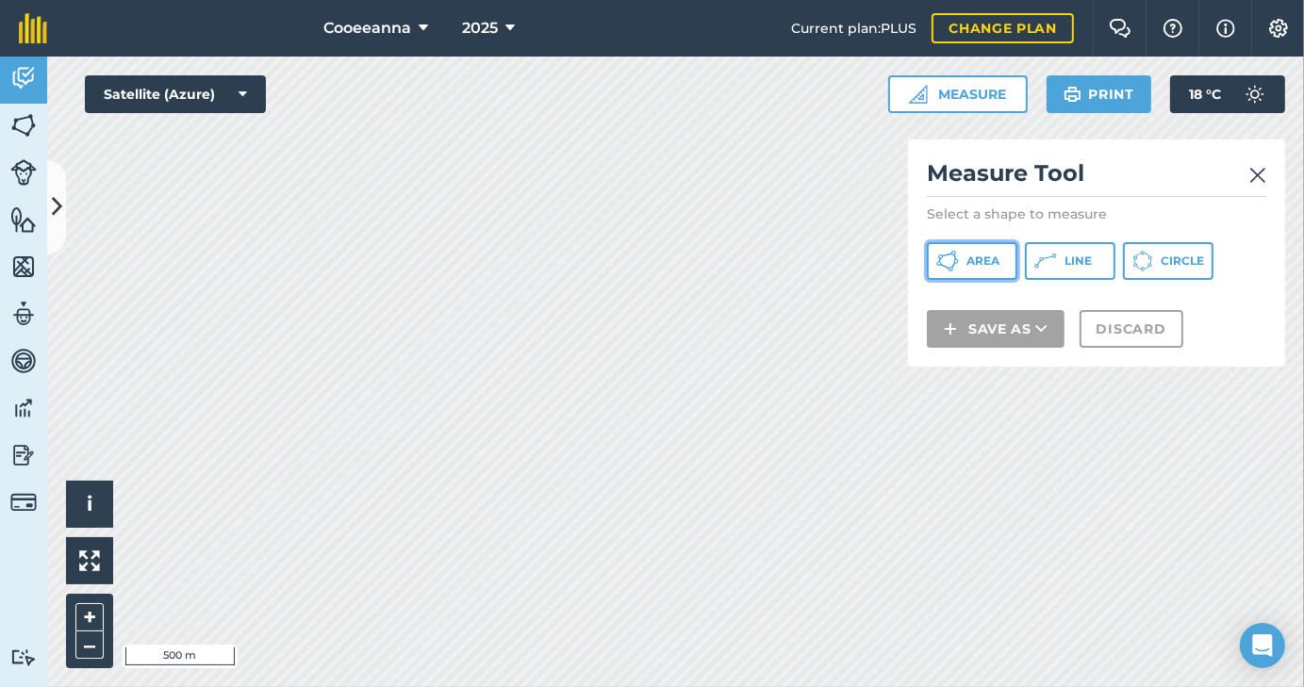
click at [958, 272] on button "Area" at bounding box center [972, 261] width 91 height 38
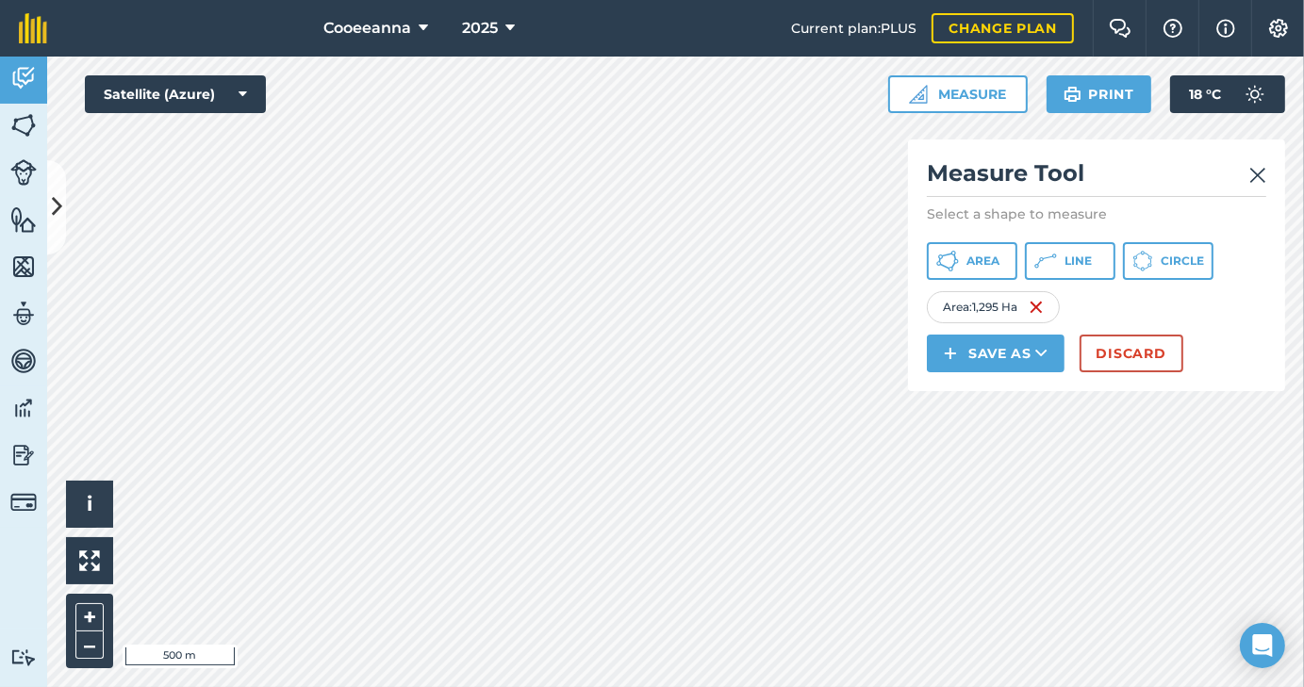
click at [1251, 173] on img at bounding box center [1257, 175] width 17 height 23
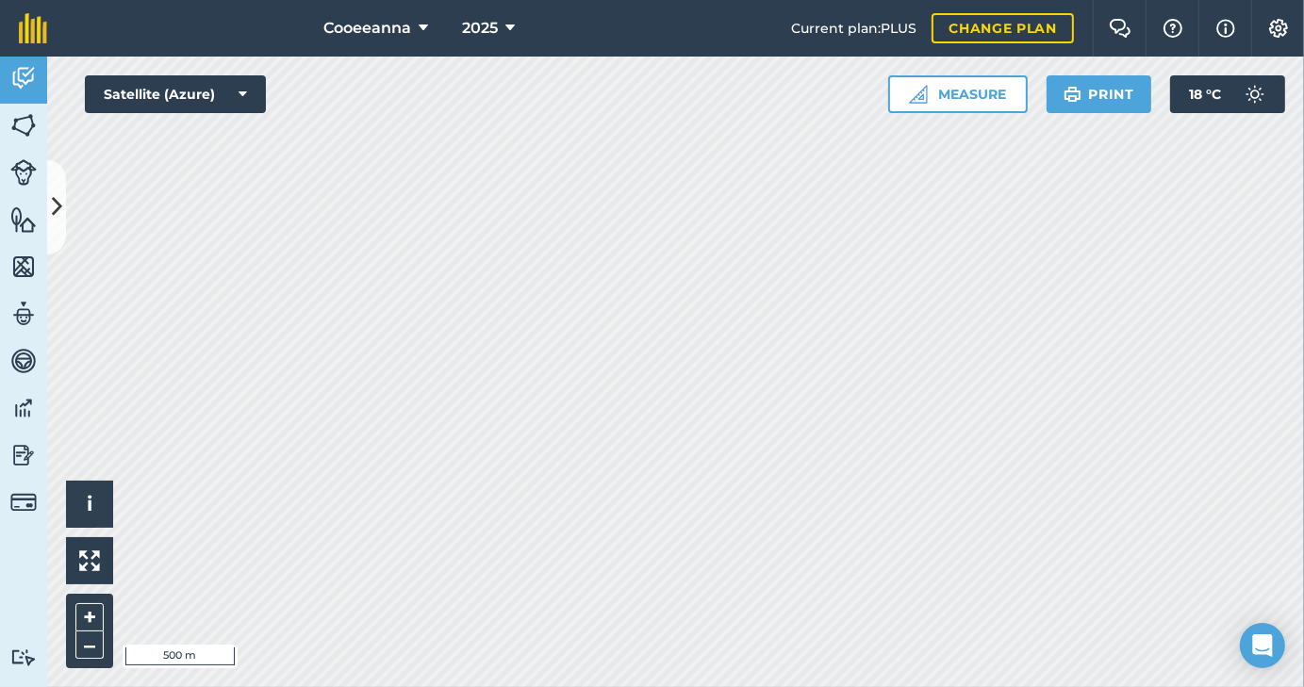
click at [963, 0] on html "Cooeeanna 2025 Current plan : PLUS Change plan Farm Chat Help Info Settings Coo…" at bounding box center [652, 343] width 1304 height 687
click at [904, 97] on button "Measure" at bounding box center [958, 94] width 140 height 38
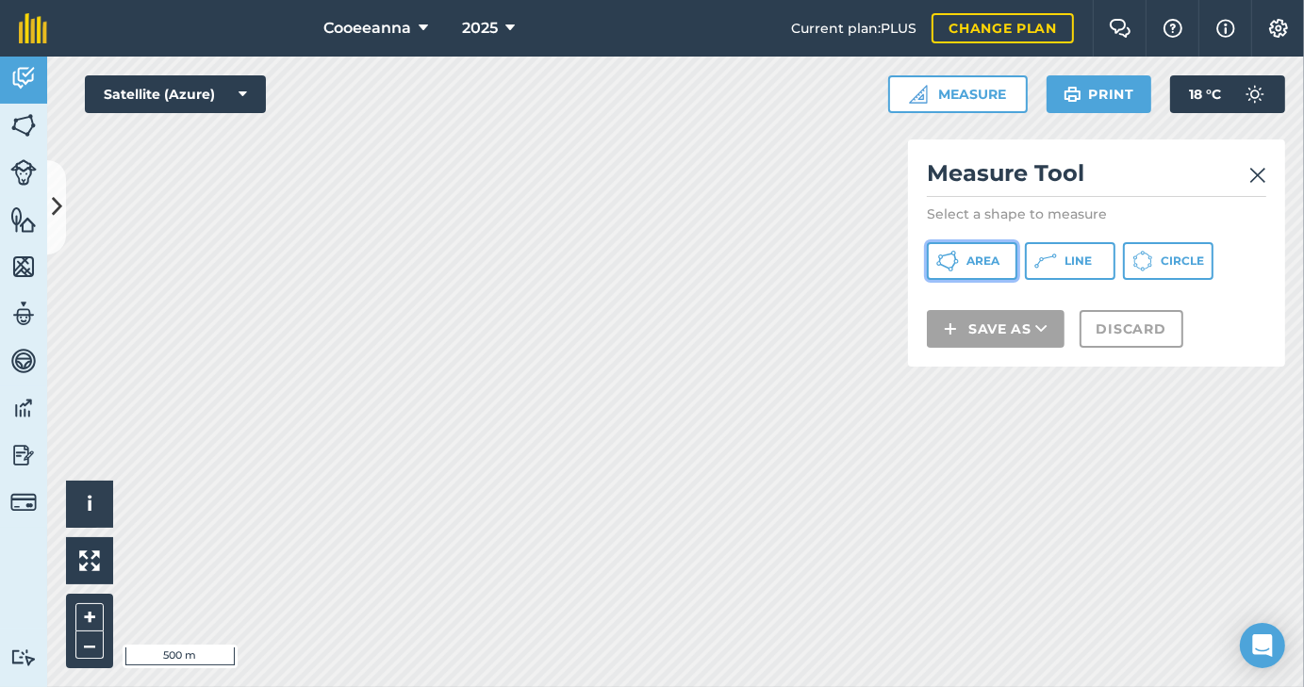
click at [932, 251] on button "Area" at bounding box center [972, 261] width 91 height 38
click at [1256, 176] on img at bounding box center [1257, 175] width 17 height 23
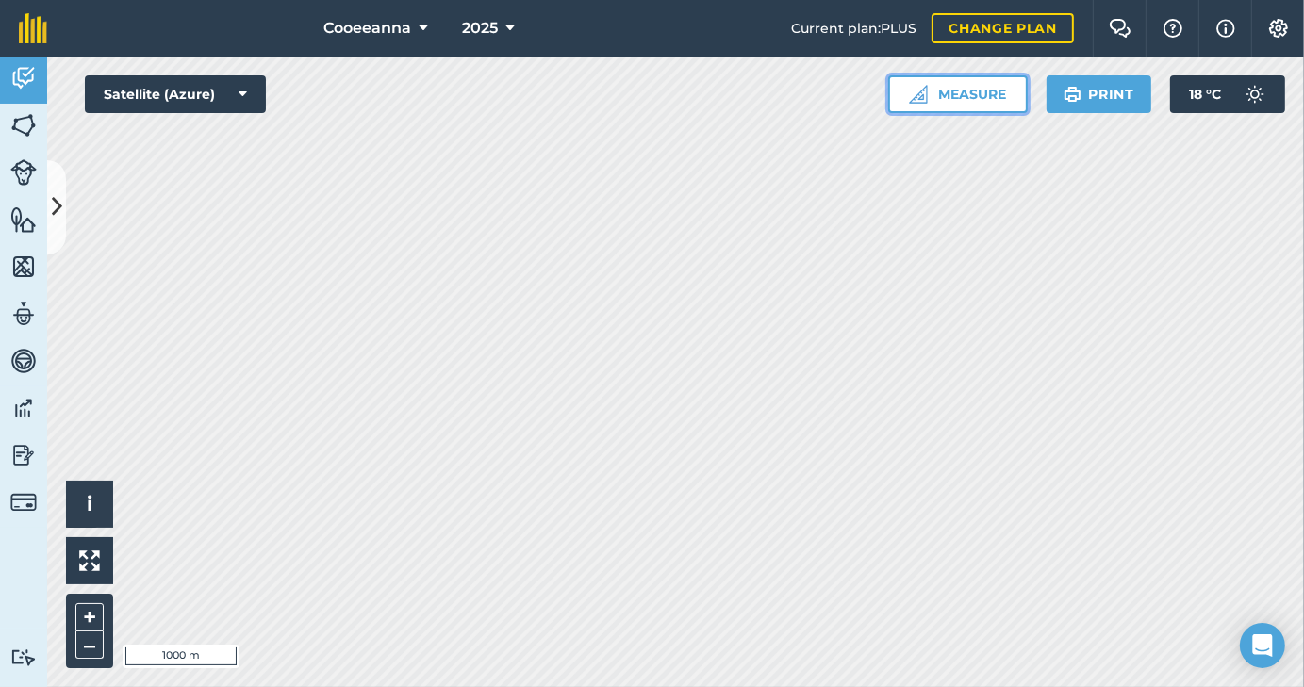
click at [970, 79] on button "Measure" at bounding box center [958, 94] width 140 height 38
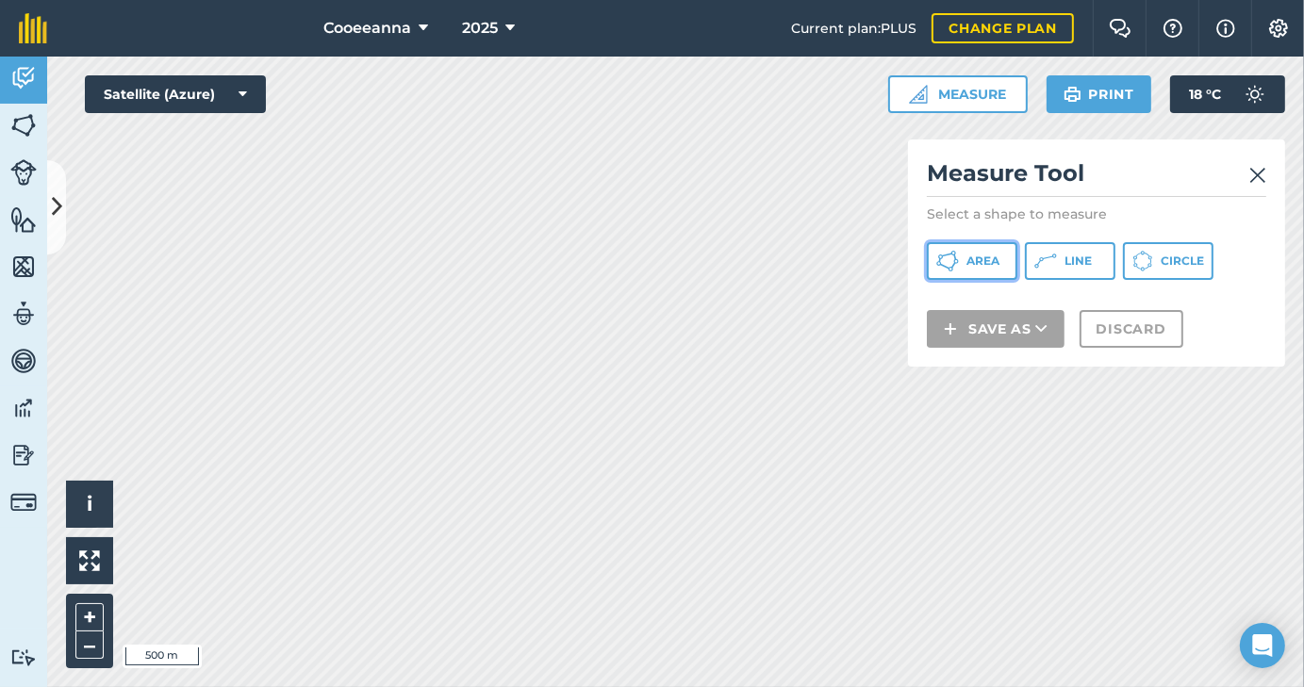
click at [963, 253] on button "Area" at bounding box center [972, 261] width 91 height 38
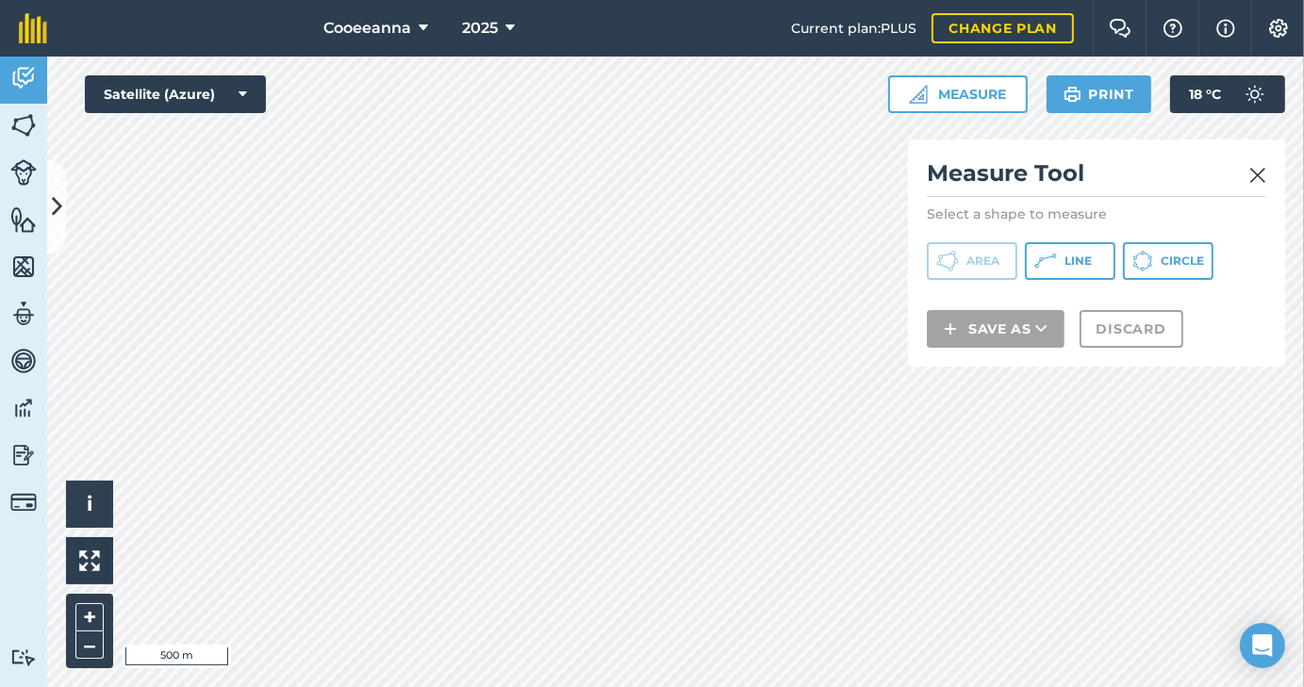
click at [1259, 183] on img at bounding box center [1257, 175] width 17 height 23
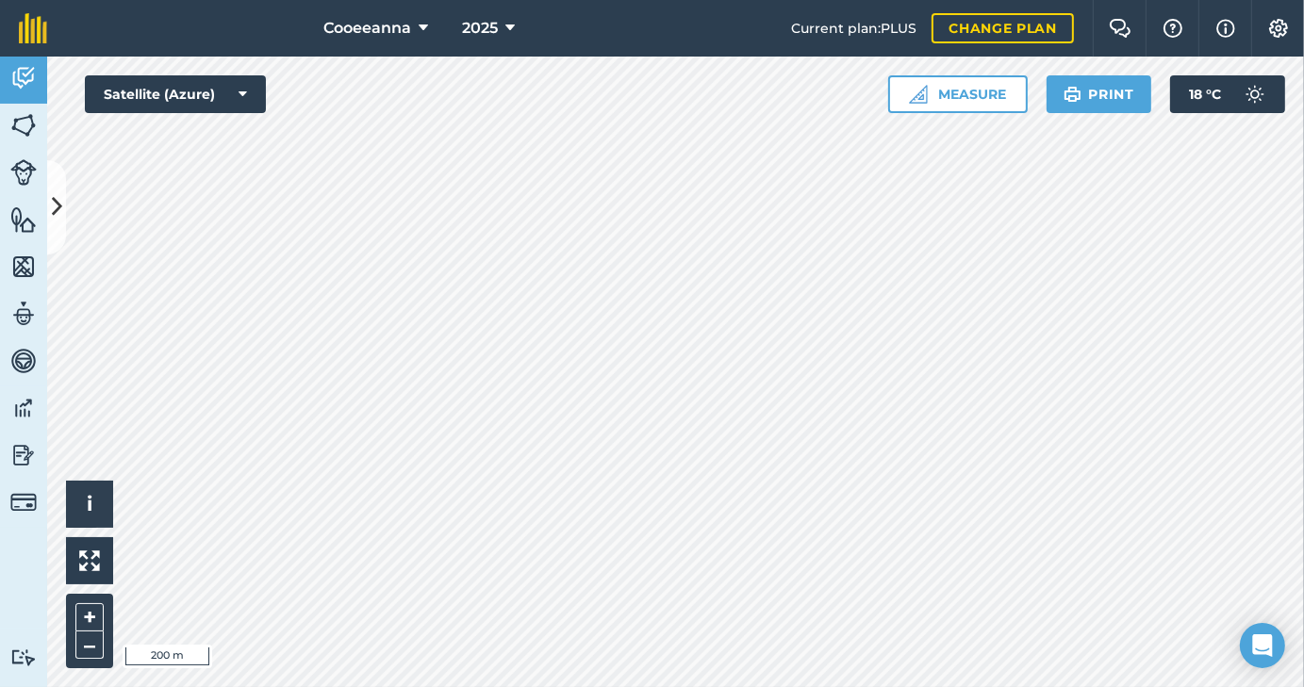
click at [639, 0] on html "Cooeeanna 2025 Current plan : PLUS Change plan Farm Chat Help Info Settings Coo…" at bounding box center [652, 343] width 1304 height 687
click at [416, 686] on html "Cooeeanna 2025 Current plan : PLUS Change plan Farm Chat Help Info Settings Coo…" at bounding box center [652, 343] width 1304 height 687
click at [616, 686] on html "Cooeeanna 2025 Current plan : PLUS Change plan Farm Chat Help Info Settings Coo…" at bounding box center [652, 343] width 1304 height 687
click at [646, 686] on html "Cooeeanna 2025 Current plan : PLUS Change plan Farm Chat Help Info Settings Coo…" at bounding box center [652, 343] width 1304 height 687
